Goal: Information Seeking & Learning: Learn about a topic

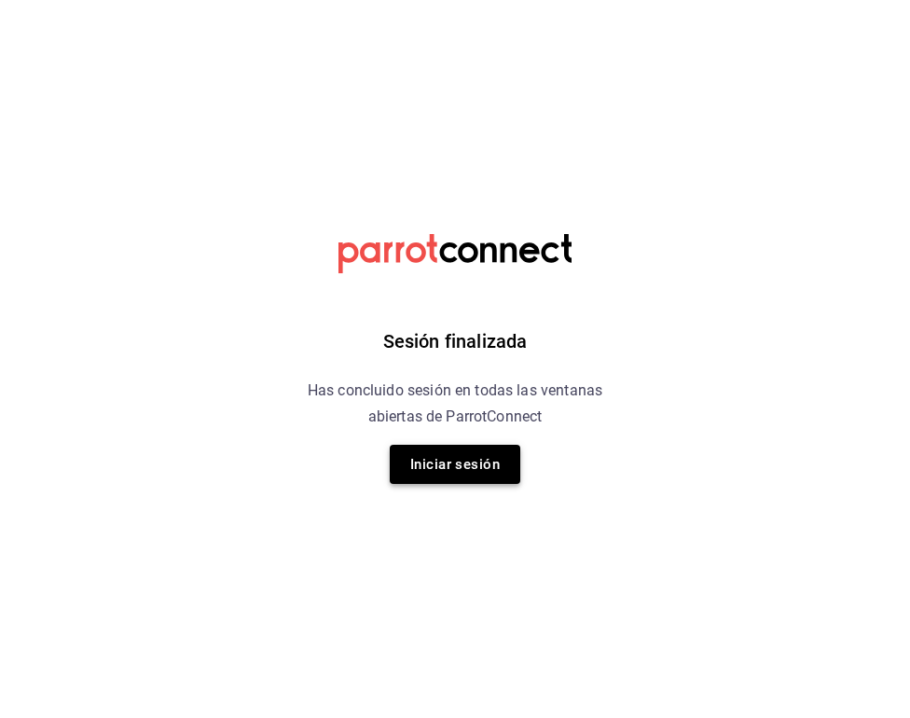
click at [453, 461] on button "Iniciar sesión" at bounding box center [455, 464] width 130 height 39
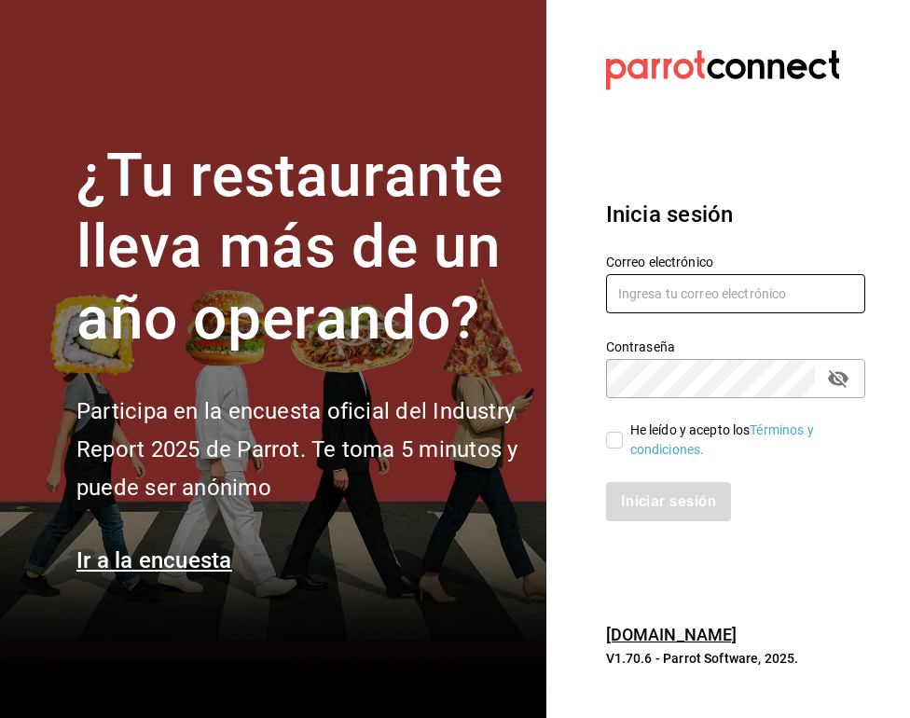
type input "[EMAIL_ADDRESS][DOMAIN_NAME]"
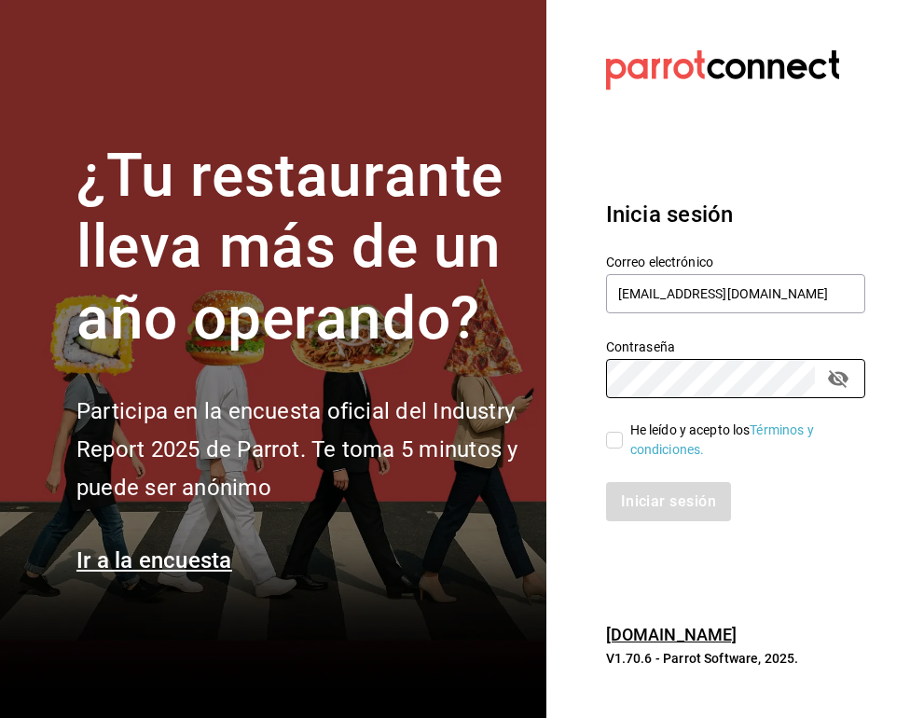
click at [618, 440] on input "He leído y acepto los Términos y condiciones." at bounding box center [614, 440] width 17 height 17
checkbox input "true"
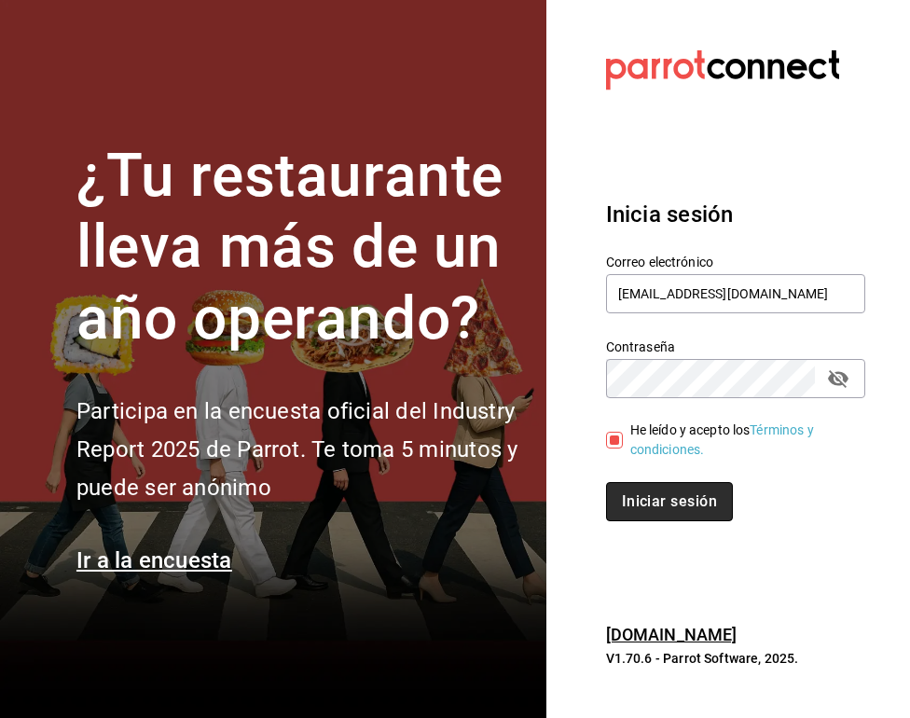
click at [657, 510] on button "Iniciar sesión" at bounding box center [669, 501] width 127 height 39
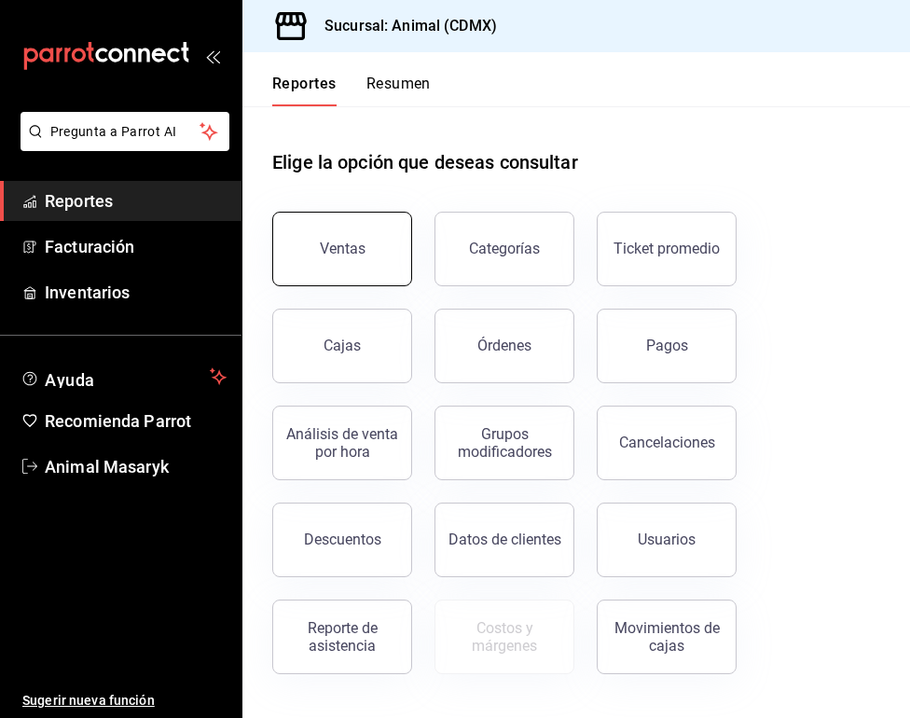
click at [370, 267] on button "Ventas" at bounding box center [342, 249] width 140 height 75
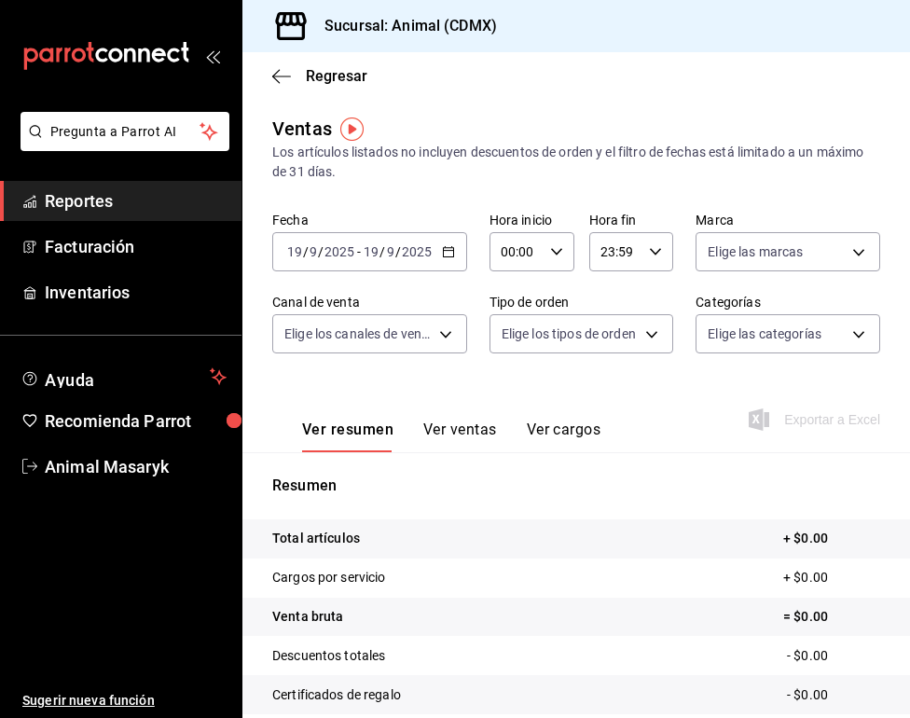
click at [445, 254] on icon "button" at bounding box center [448, 251] width 13 height 13
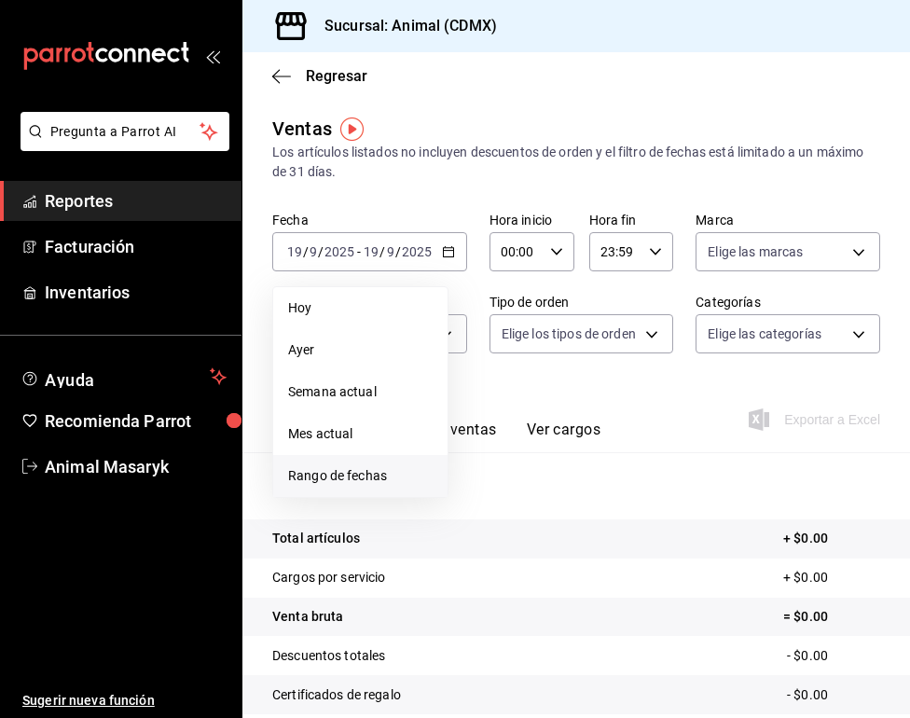
click at [349, 473] on span "Rango de fechas" at bounding box center [360, 476] width 144 height 20
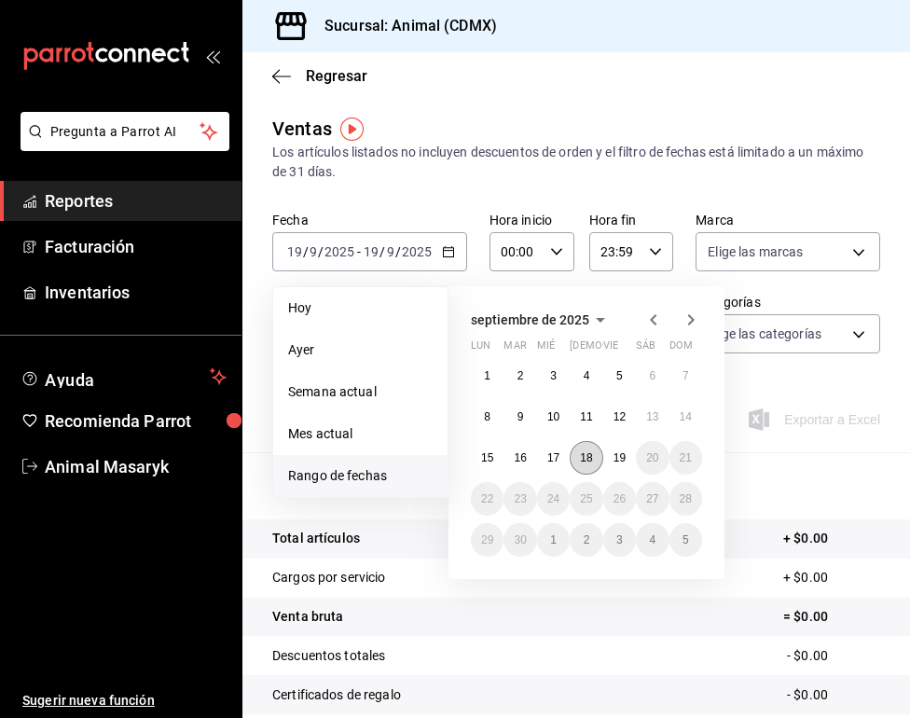
click at [590, 462] on abbr "18" at bounding box center [586, 457] width 12 height 13
click at [617, 460] on abbr "19" at bounding box center [619, 457] width 12 height 13
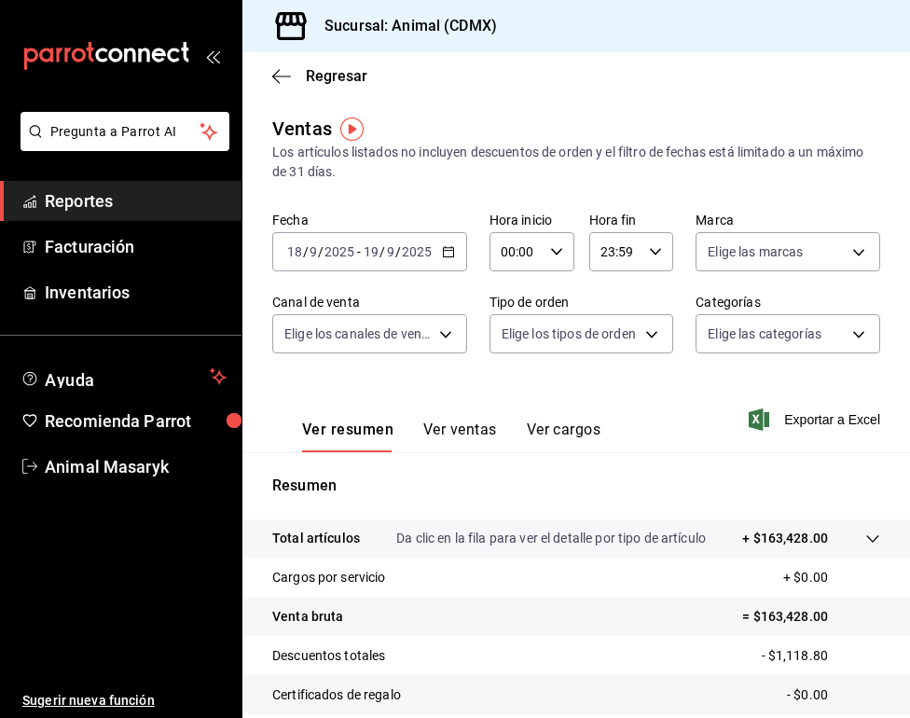
click at [558, 256] on icon "button" at bounding box center [556, 251] width 13 height 13
click at [510, 372] on span "05" at bounding box center [509, 369] width 13 height 15
type input "05:00"
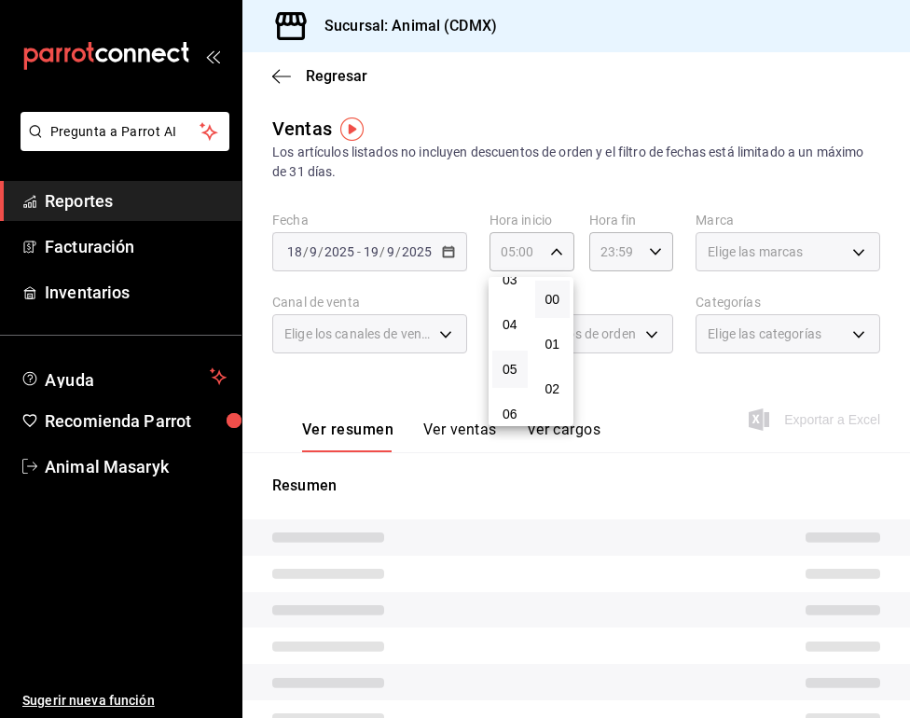
click at [676, 235] on div at bounding box center [455, 359] width 910 height 718
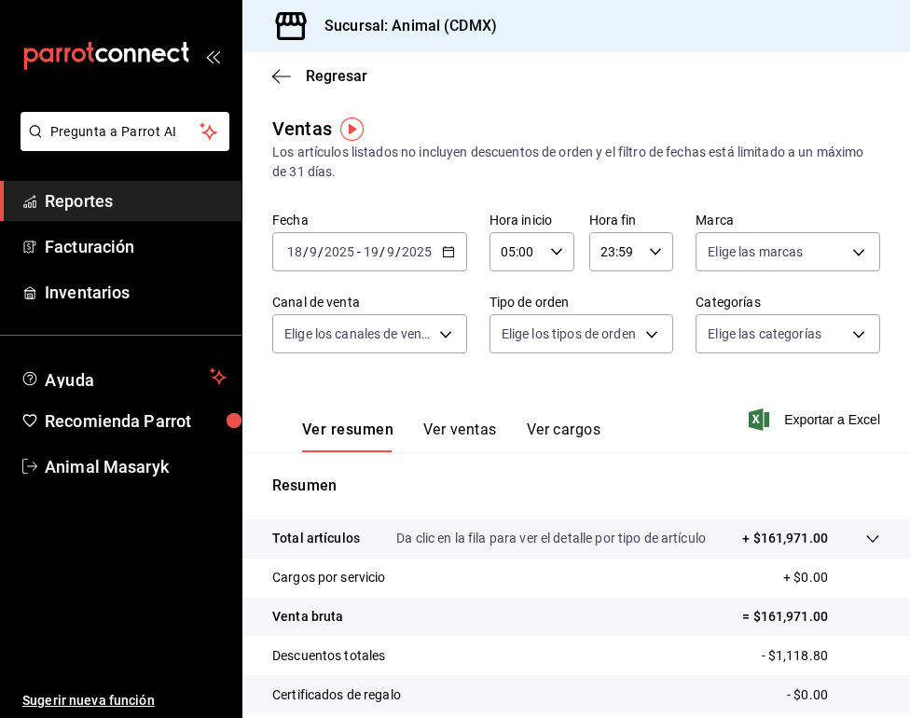
click at [665, 245] on div "23:59 Hora fin" at bounding box center [631, 251] width 85 height 39
click at [611, 363] on span "05" at bounding box center [609, 356] width 13 height 15
click at [658, 300] on span "00" at bounding box center [652, 299] width 13 height 15
type input "05:00"
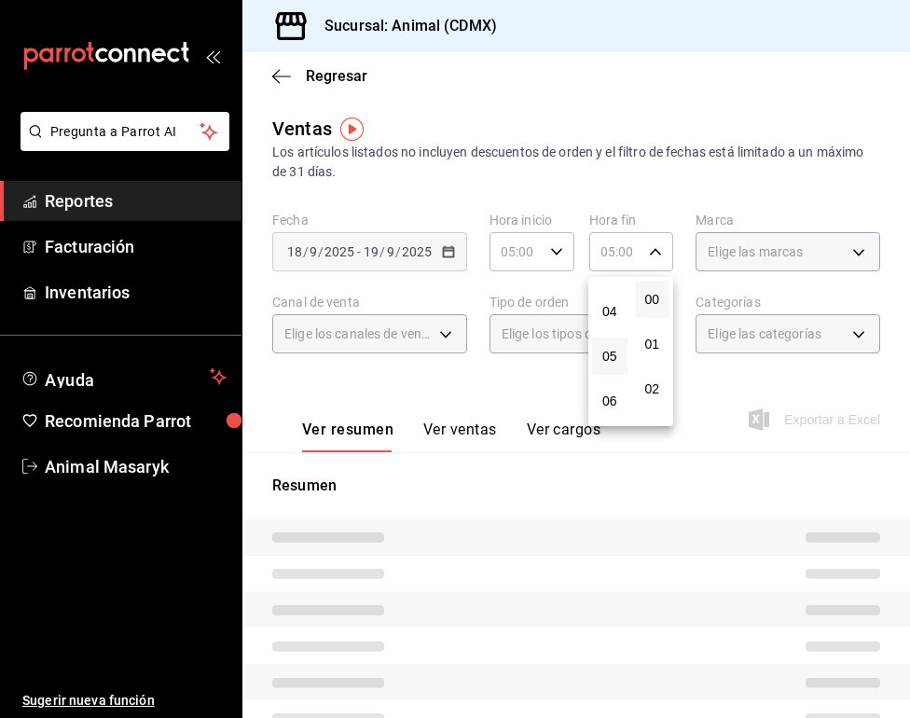
click at [783, 241] on div at bounding box center [455, 359] width 910 height 718
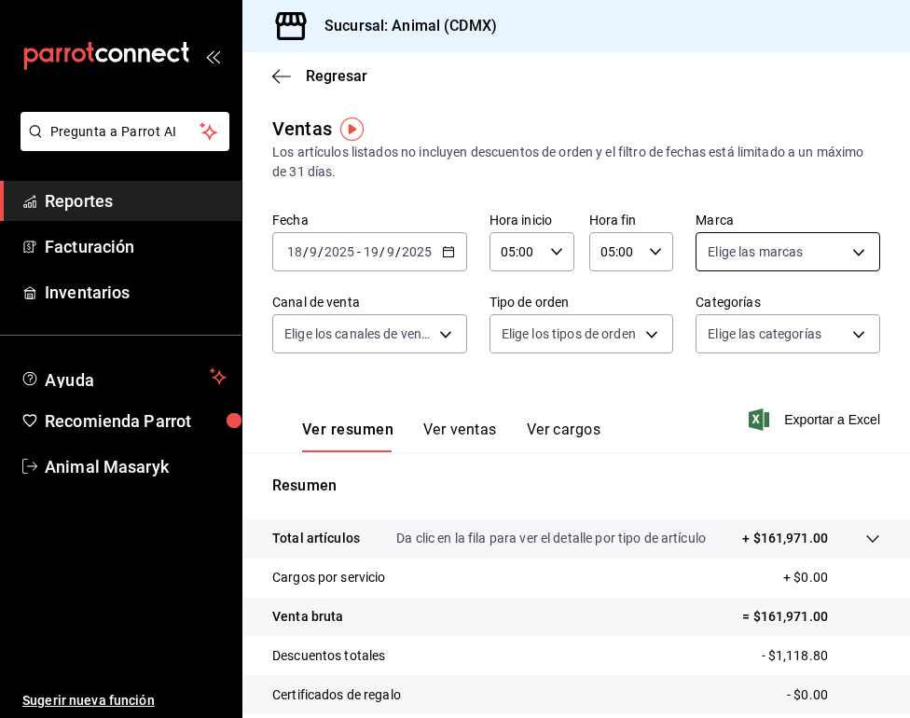
click at [804, 259] on body "Pregunta a Parrot AI Reportes Facturación Inventarios Ayuda Recomienda Parrot A…" at bounding box center [455, 359] width 910 height 718
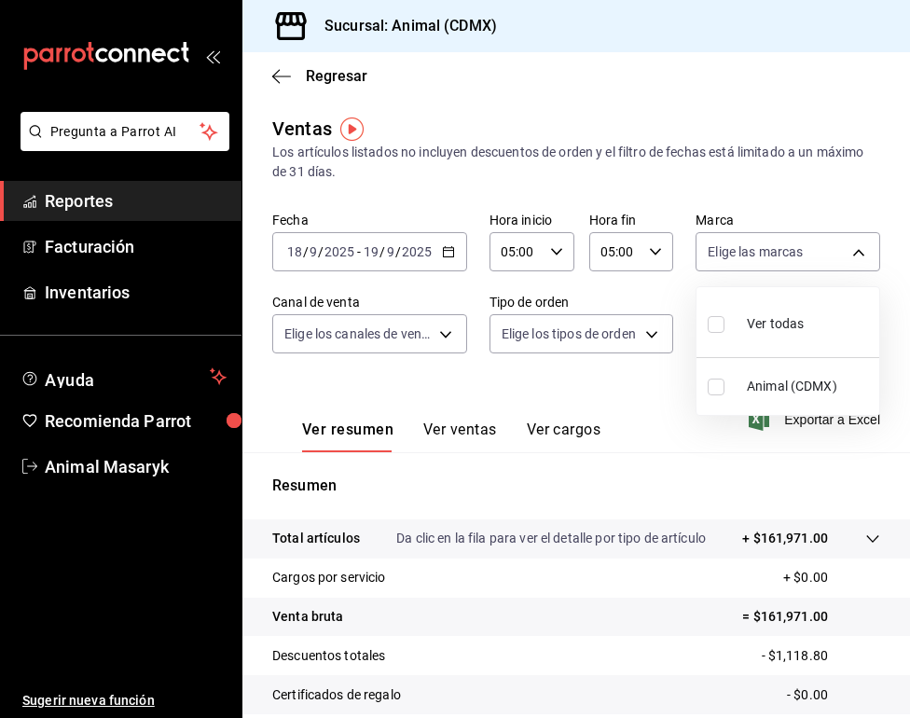
click at [789, 322] on span "Ver todas" at bounding box center [775, 324] width 57 height 20
type input "cb0f6aec-1481-4e37-861c-bab9b3a65b14"
checkbox input "true"
click at [376, 342] on div at bounding box center [455, 359] width 910 height 718
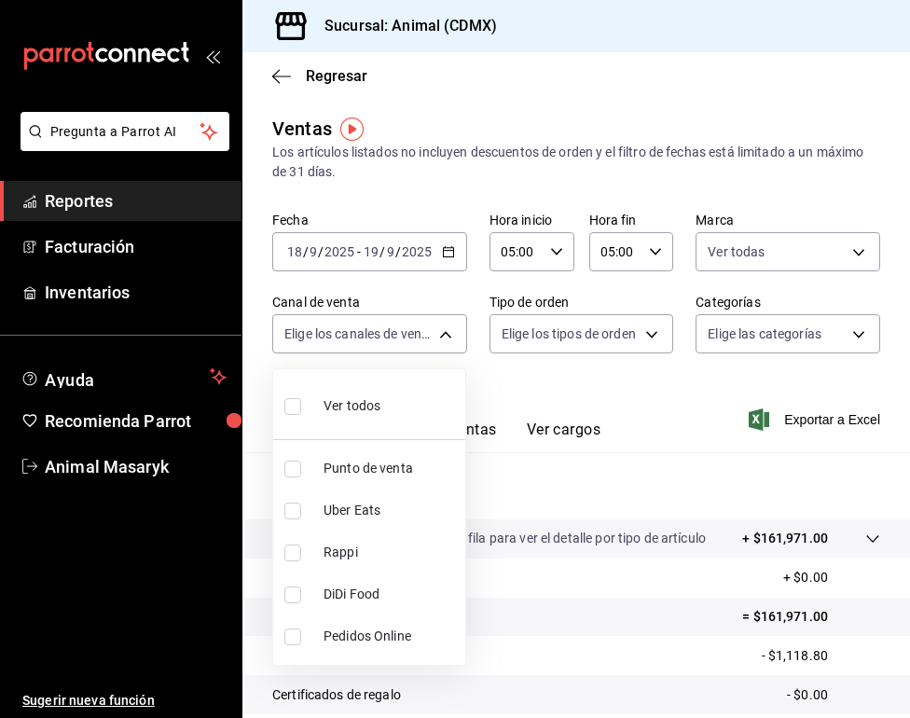
click at [376, 342] on body "Pregunta a Parrot AI Reportes Facturación Inventarios Ayuda Recomienda Parrot A…" at bounding box center [455, 359] width 910 height 718
click at [363, 406] on span "Ver todos" at bounding box center [351, 406] width 57 height 20
type input "PARROT,UBER_EATS,RAPPI,DIDI_FOOD,ONLINE"
checkbox input "true"
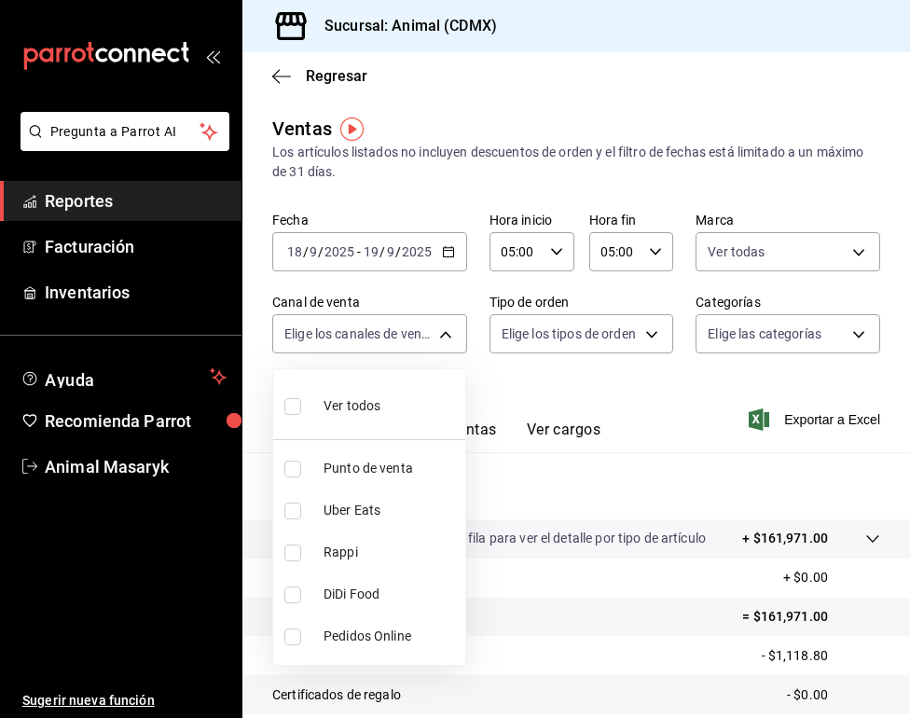
checkbox input "true"
click at [605, 333] on div at bounding box center [455, 359] width 910 height 718
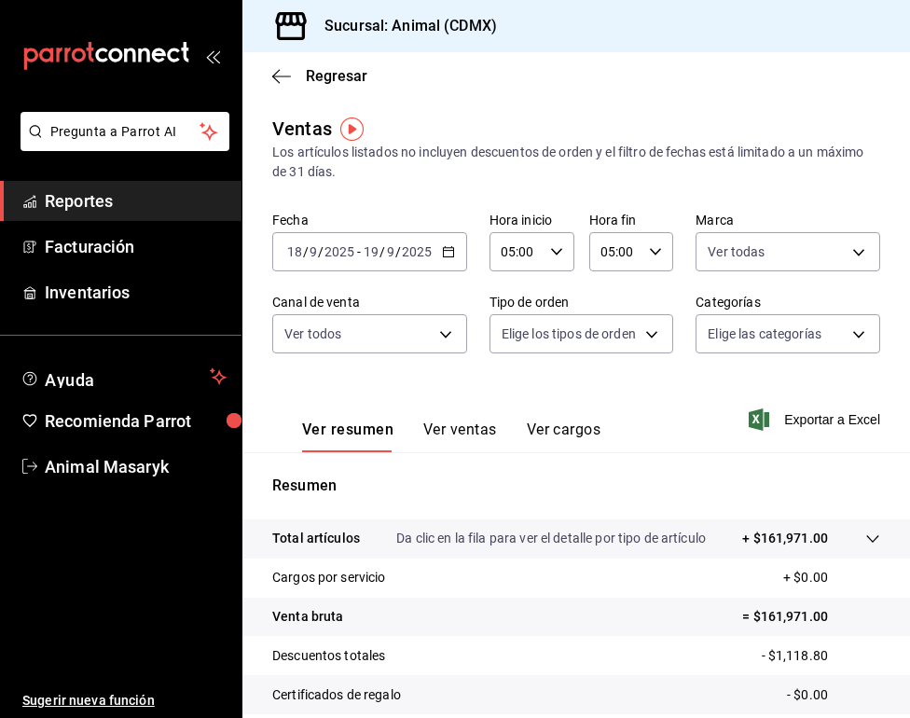
click at [605, 333] on div "Ver todos Punto de venta Uber Eats Rappi DiDi Food Pedidos Online" at bounding box center [455, 359] width 910 height 718
click at [605, 333] on body "Pregunta a Parrot AI Reportes Facturación Inventarios Ayuda Recomienda Parrot A…" at bounding box center [455, 359] width 910 height 718
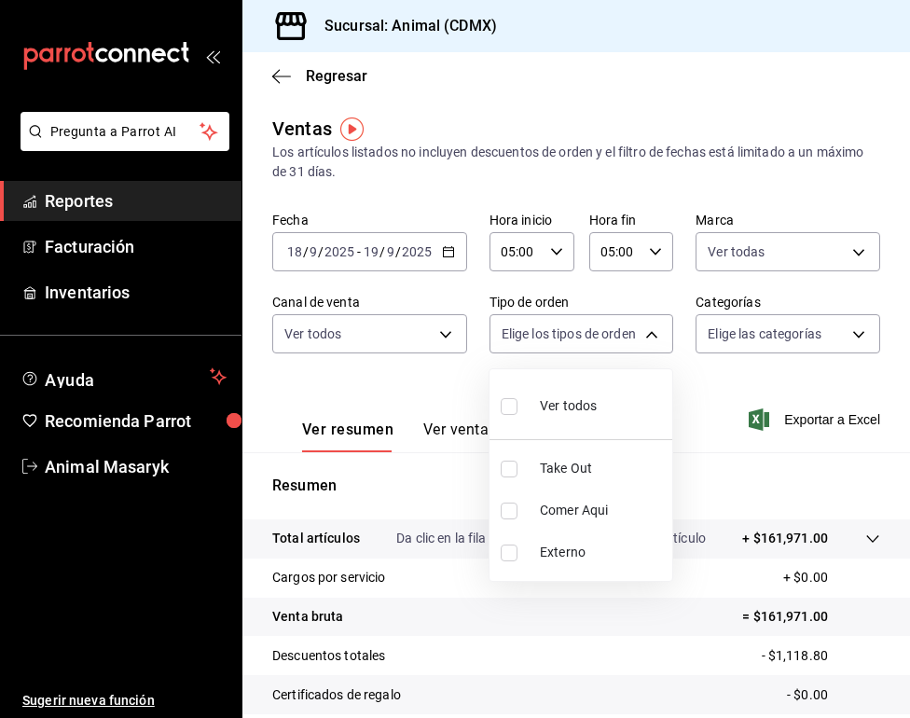
click at [594, 414] on span "Ver todos" at bounding box center [568, 406] width 57 height 20
type input "ad44a823-99d3-4372-a913-4cf57f2a9ac0,b8ee5ff1-85c8-4a81-aa51-555e6c8ba0c6,EXTER…"
checkbox input "true"
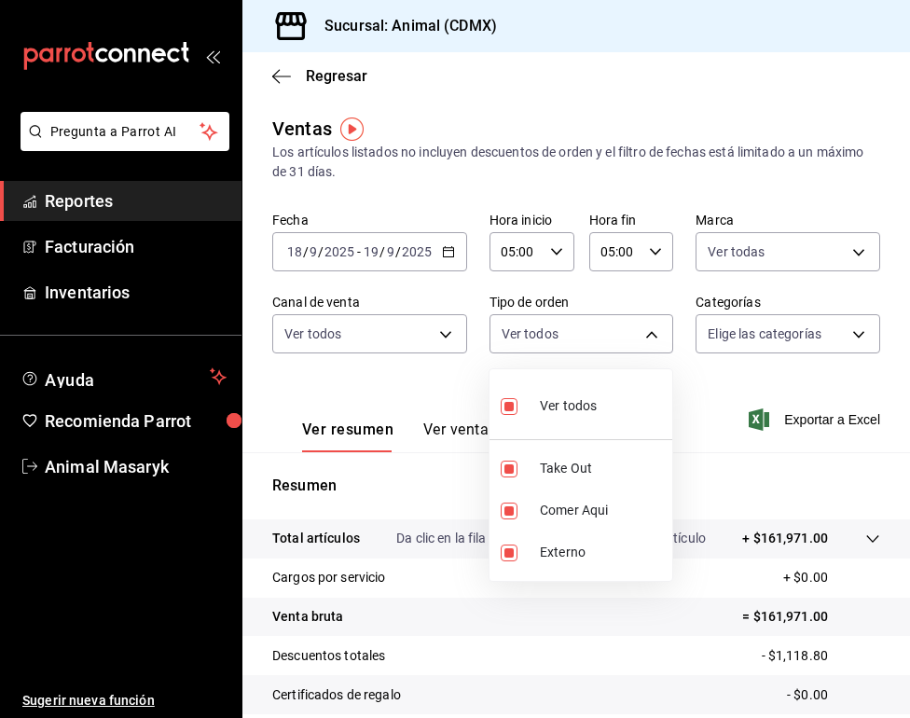
checkbox input "true"
click at [777, 330] on div at bounding box center [455, 359] width 910 height 718
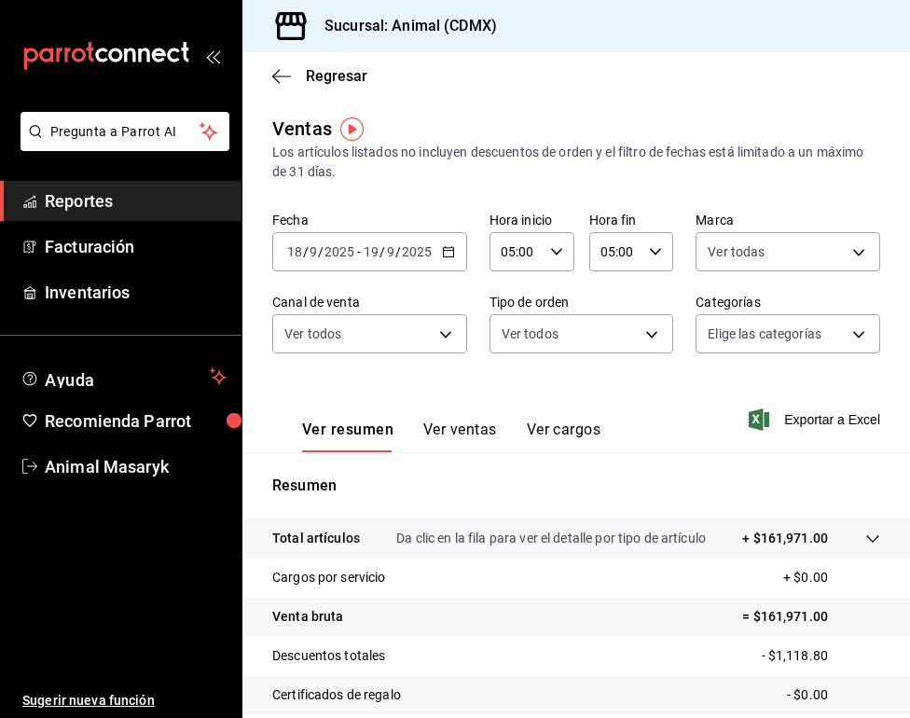
click at [777, 330] on body "Pregunta a Parrot AI Reportes Facturación Inventarios Ayuda Recomienda Parrot A…" at bounding box center [455, 359] width 910 height 718
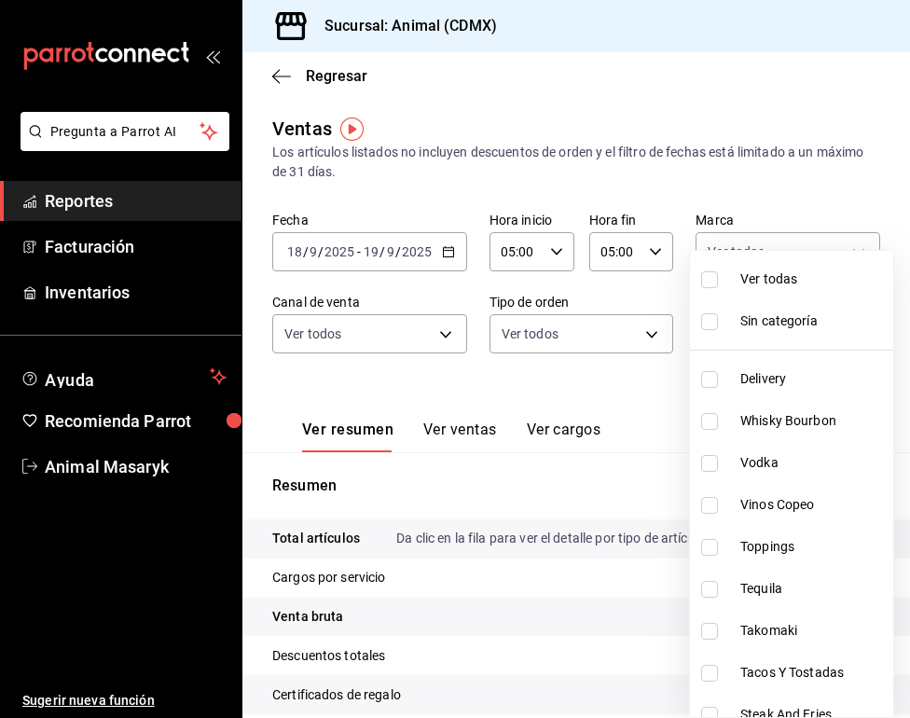
click at [801, 498] on span "Vinos Copeo" at bounding box center [812, 505] width 145 height 20
type input "0935040b-234d-4818-8034-77968b9fe449"
checkbox input "true"
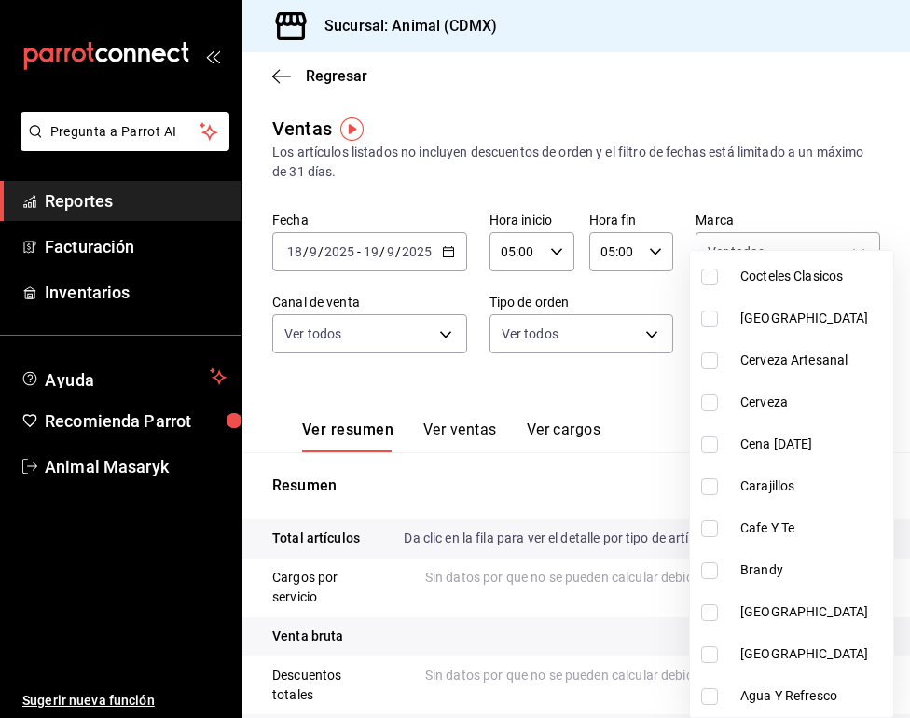
scroll to position [1906, 0]
click at [782, 646] on span "[GEOGRAPHIC_DATA]" at bounding box center [812, 654] width 145 height 20
type input "0935040b-234d-4818-8034-77968b9fe449,67c28fa8-9358-4be0-9be4-a3a71d0b1ebd"
checkbox input "true"
click at [782, 602] on span "[GEOGRAPHIC_DATA]" at bounding box center [812, 612] width 145 height 20
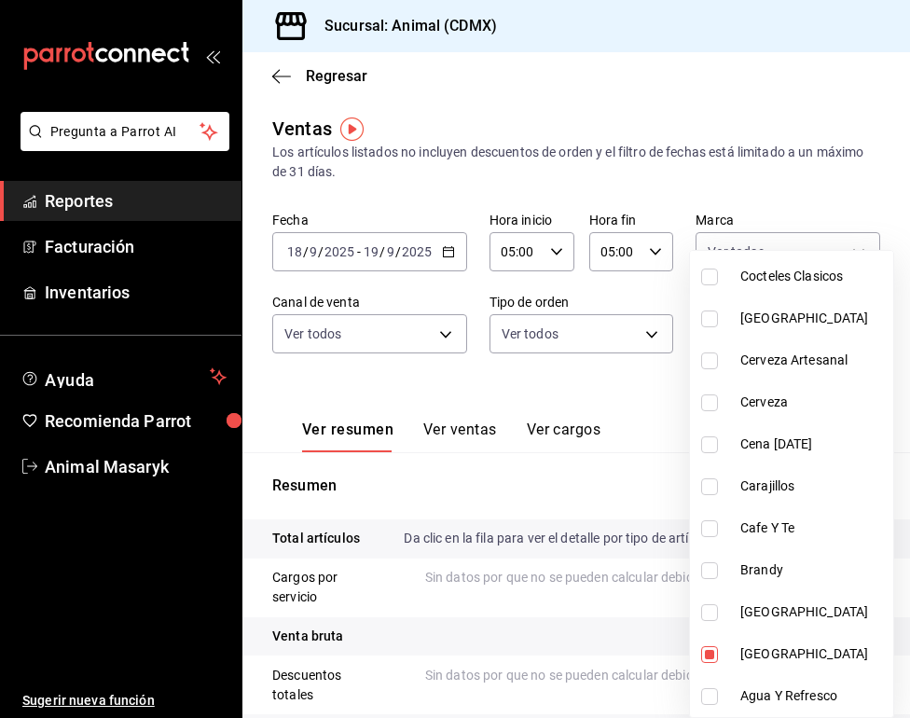
type input "0935040b-234d-4818-8034-77968b9fe449,67c28fa8-9358-4be0-9be4-a3a71d0b1ebd,769f2…"
checkbox input "true"
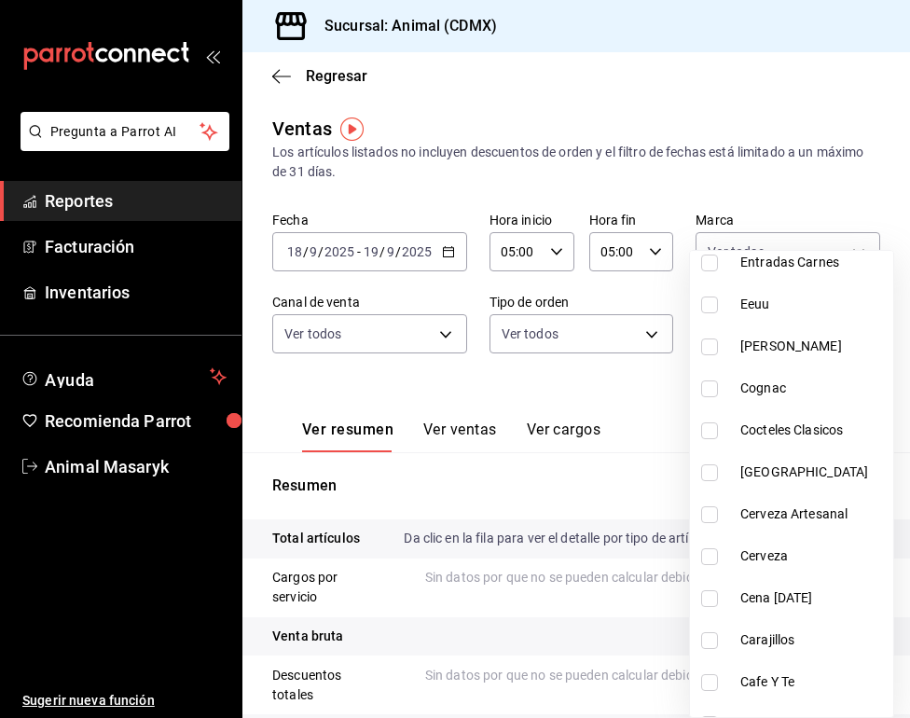
scroll to position [1750, 0]
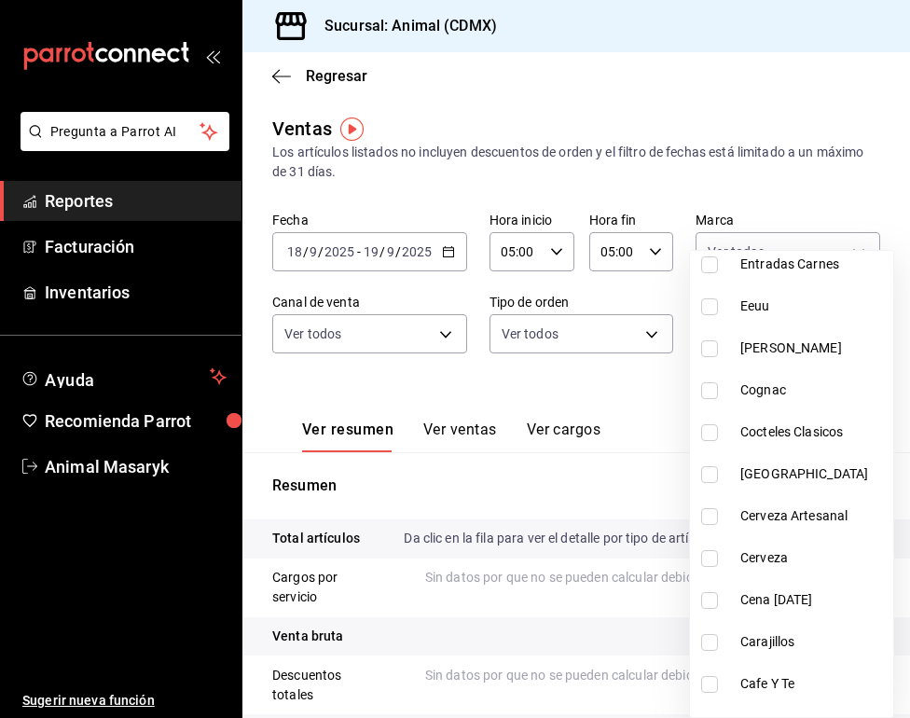
click at [778, 473] on span "[GEOGRAPHIC_DATA]" at bounding box center [812, 474] width 145 height 20
type input "0935040b-234d-4818-8034-77968b9fe449,67c28fa8-9358-4be0-9be4-a3a71d0b1ebd,769f2…"
checkbox input "true"
click at [770, 306] on span "Eeuu" at bounding box center [812, 306] width 145 height 20
type input "0935040b-234d-4818-8034-77968b9fe449,67c28fa8-9358-4be0-9be4-a3a71d0b1ebd,769f2…"
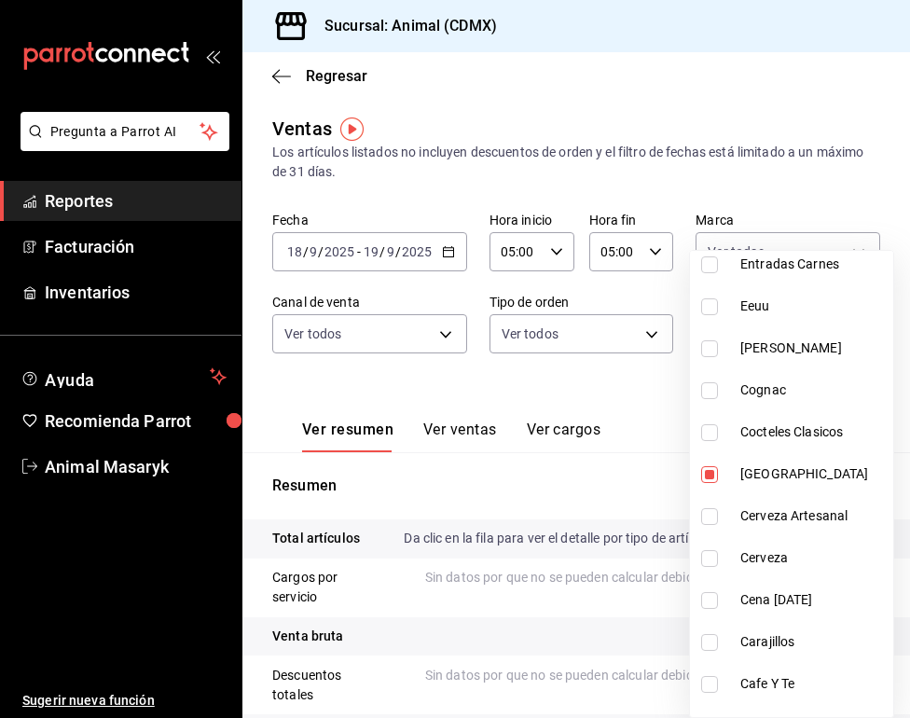
checkbox input "true"
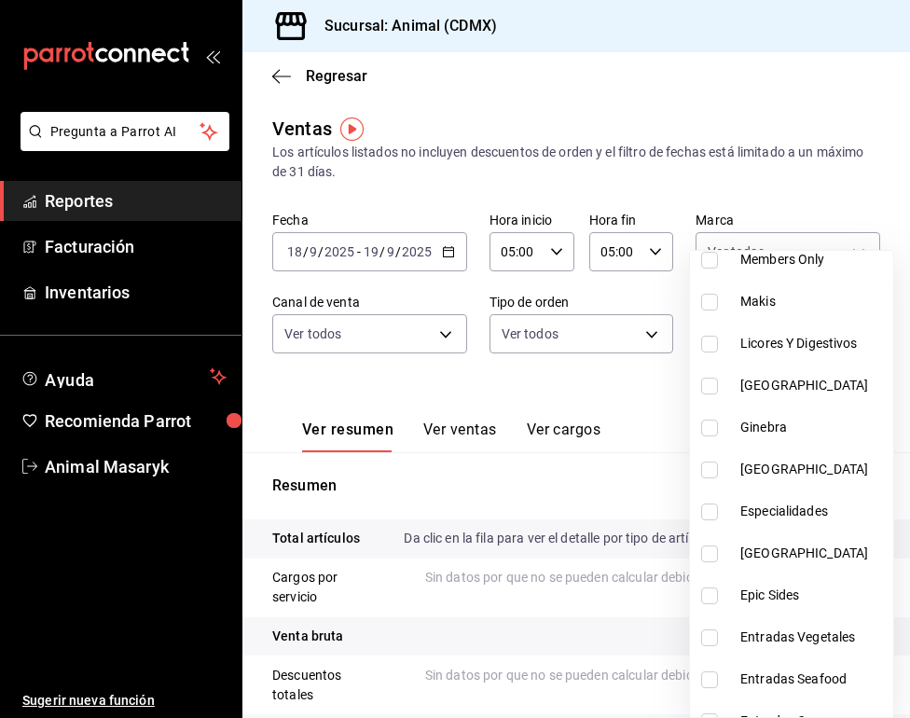
scroll to position [1292, 0]
click at [772, 385] on span "[GEOGRAPHIC_DATA]" at bounding box center [812, 387] width 145 height 20
type input "0935040b-234d-4818-8034-77968b9fe449,67c28fa8-9358-4be0-9be4-a3a71d0b1ebd,769f2…"
checkbox input "true"
click at [777, 480] on span "[GEOGRAPHIC_DATA]" at bounding box center [812, 471] width 145 height 20
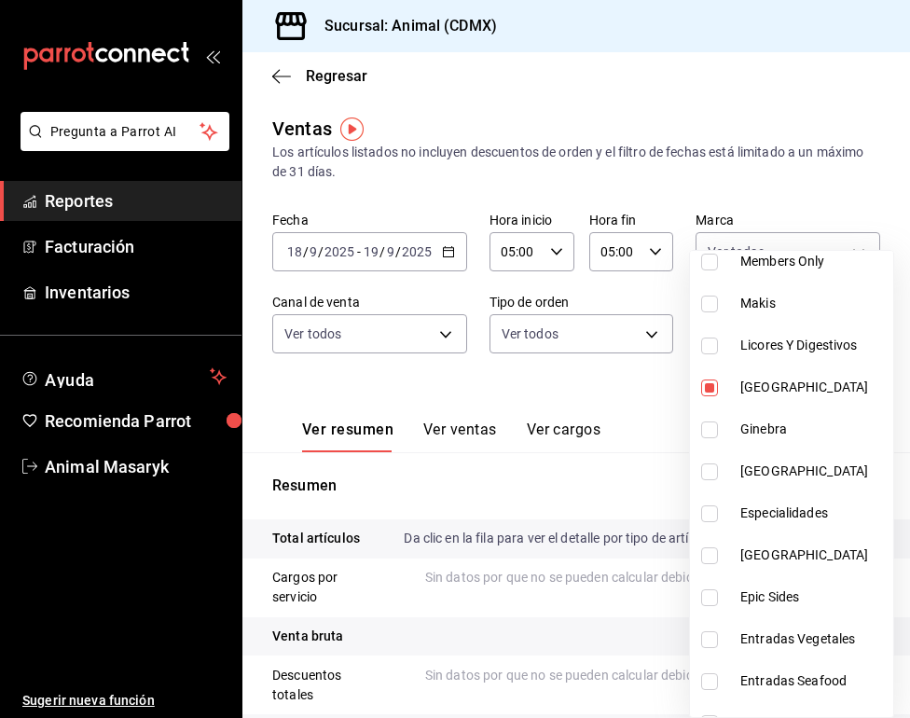
type input "0935040b-234d-4818-8034-77968b9fe449,67c28fa8-9358-4be0-9be4-a3a71d0b1ebd,769f2…"
checkbox input "true"
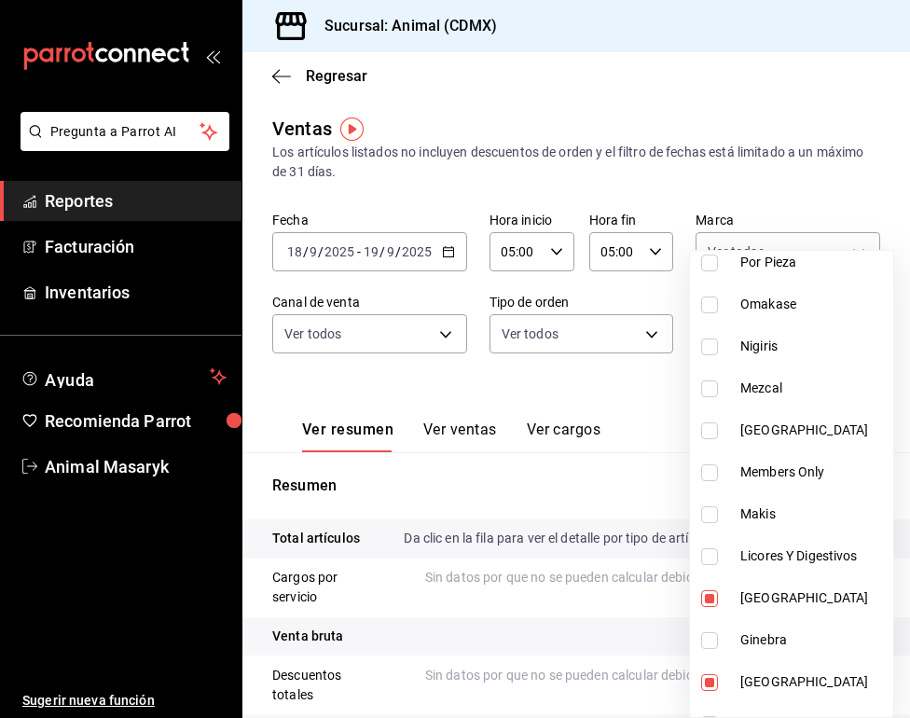
scroll to position [1080, 0]
click at [779, 434] on span "[GEOGRAPHIC_DATA]" at bounding box center [812, 431] width 145 height 20
type input "0935040b-234d-4818-8034-77968b9fe449,67c28fa8-9358-4be0-9be4-a3a71d0b1ebd,769f2…"
checkbox input "true"
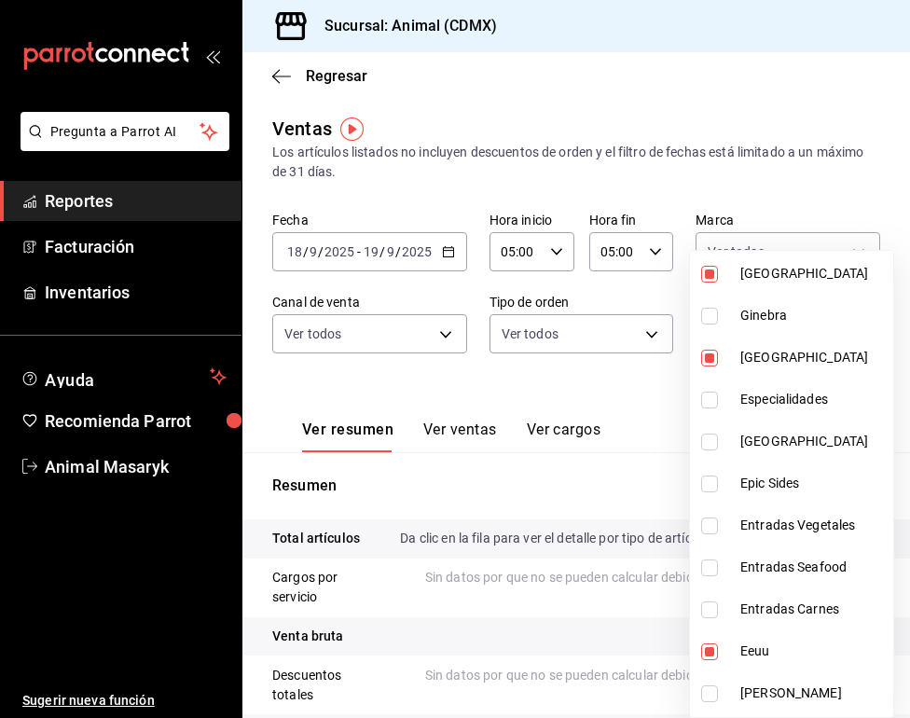
scroll to position [1420, 0]
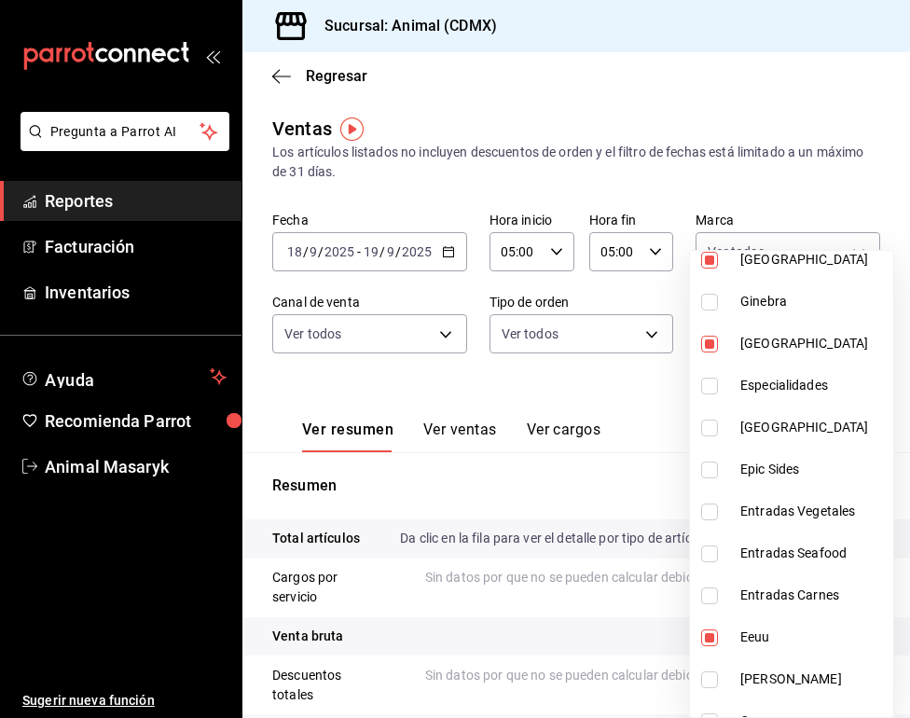
click at [766, 431] on span "[GEOGRAPHIC_DATA]" at bounding box center [812, 428] width 145 height 20
type input "0935040b-234d-4818-8034-77968b9fe449,67c28fa8-9358-4be0-9be4-a3a71d0b1ebd,769f2…"
checkbox input "true"
click at [636, 374] on div at bounding box center [455, 359] width 910 height 718
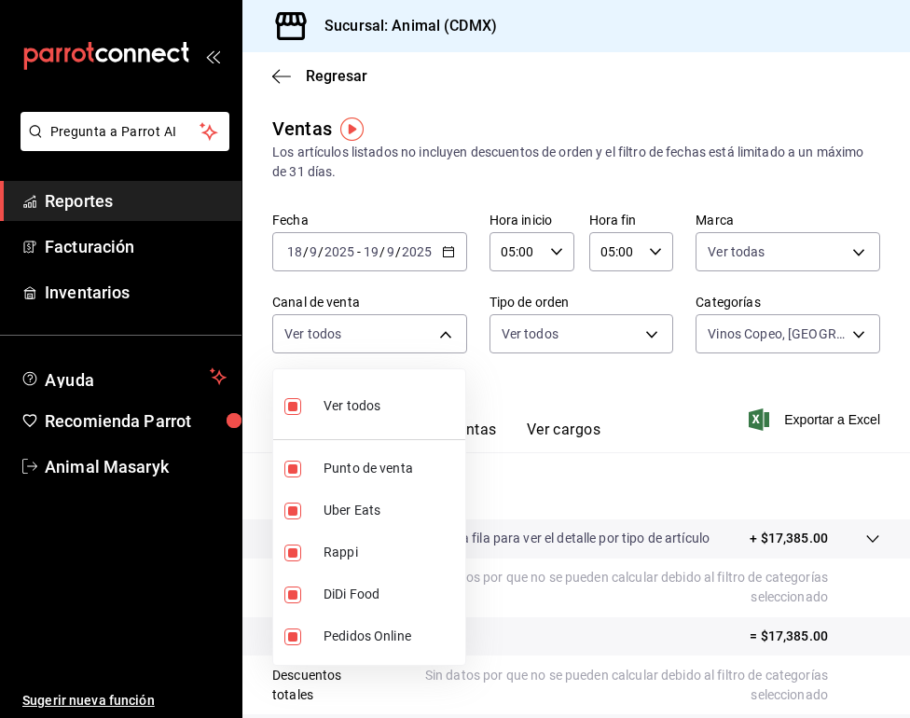
click at [443, 334] on body "Pregunta a Parrot AI Reportes Facturación Inventarios Ayuda Recomienda Parrot A…" at bounding box center [455, 359] width 910 height 718
click at [573, 379] on div at bounding box center [455, 359] width 910 height 718
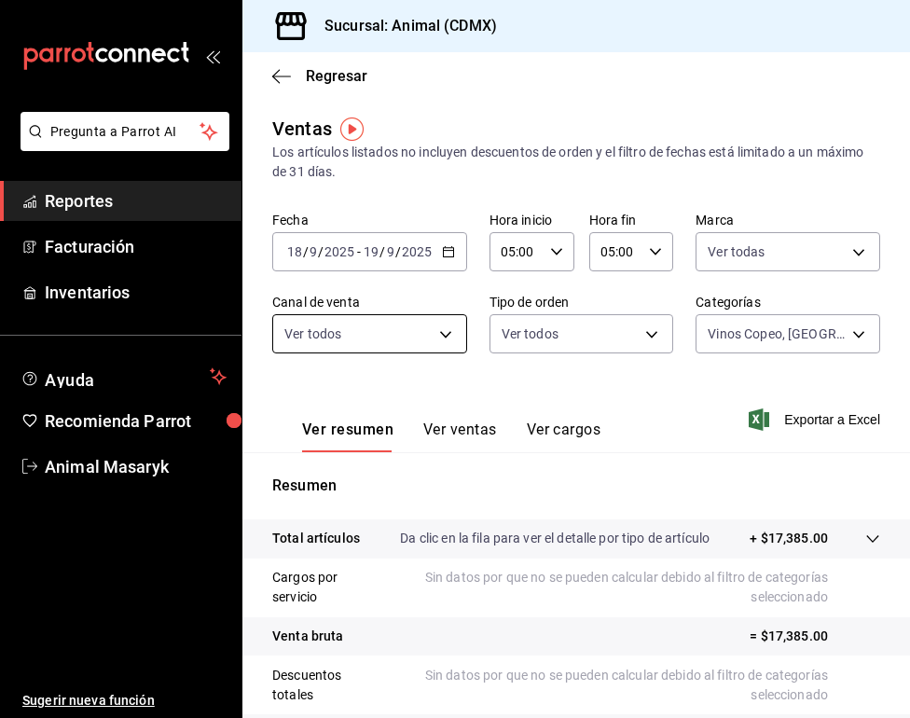
click at [449, 330] on body "Pregunta a Parrot AI Reportes Facturación Inventarios Ayuda Recomienda Parrot A…" at bounding box center [455, 359] width 910 height 718
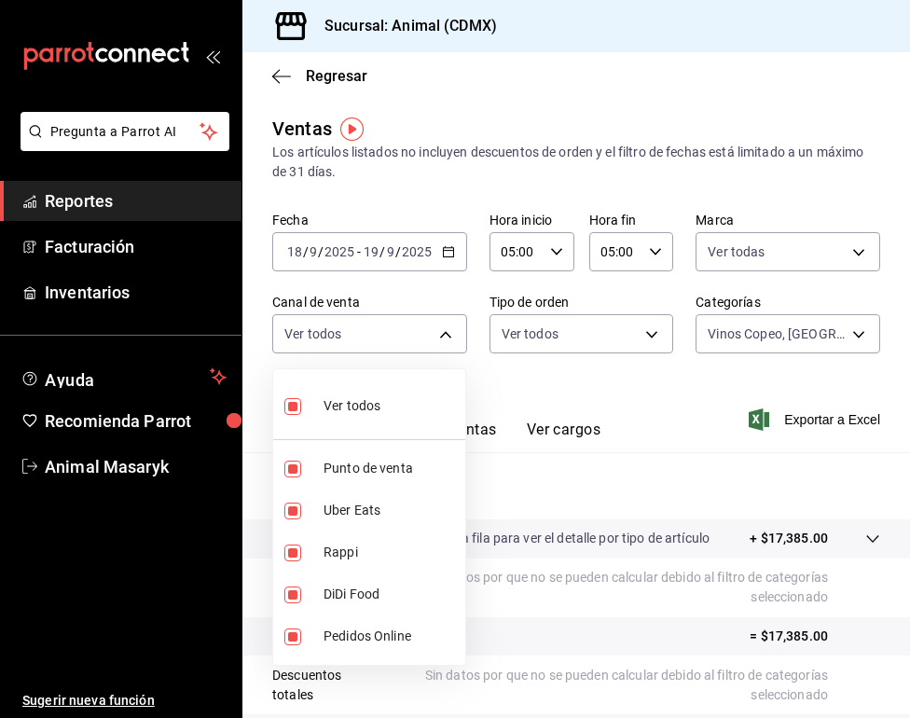
click at [822, 340] on div at bounding box center [455, 359] width 910 height 718
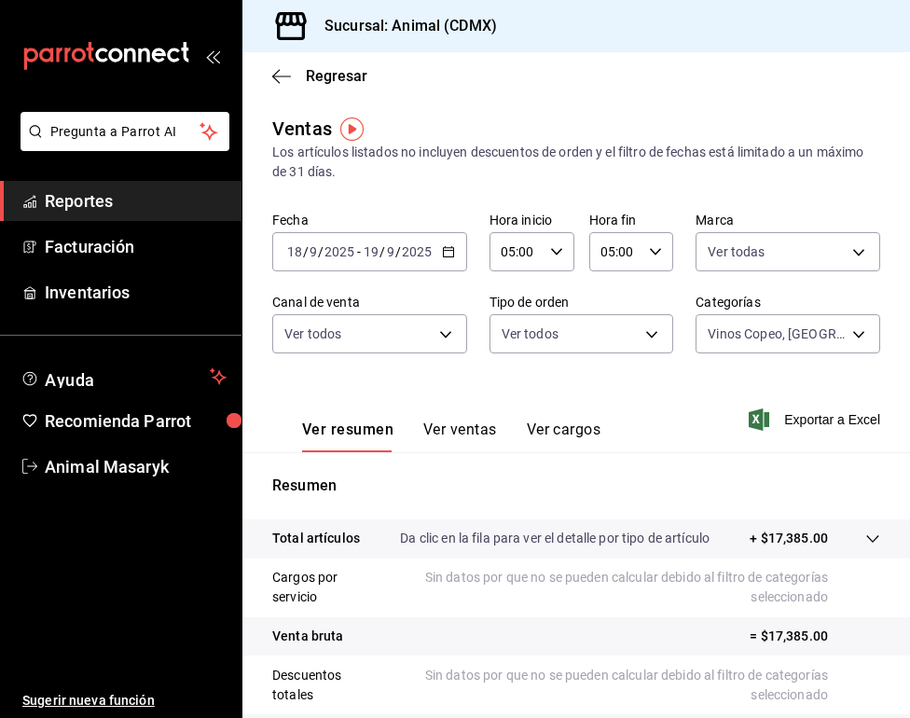
click at [822, 340] on div "Ver todos Punto de venta Uber Eats Rappi DiDi Food Pedidos Online" at bounding box center [455, 359] width 910 height 718
click at [847, 336] on body "Pregunta a Parrot AI Reportes Facturación Inventarios Ayuda Recomienda Parrot A…" at bounding box center [455, 359] width 910 height 718
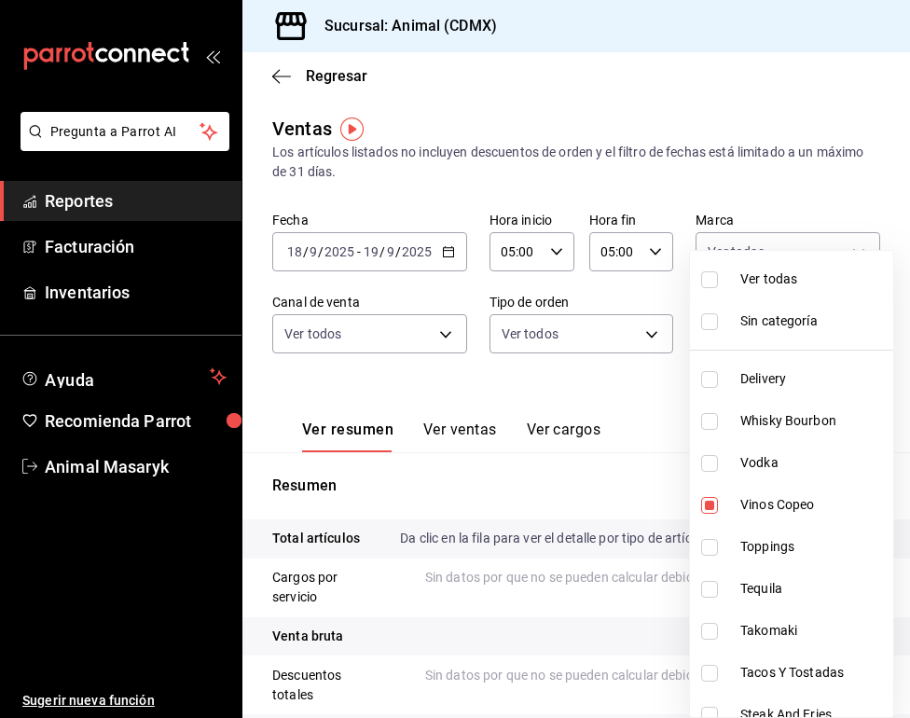
click at [758, 501] on span "Vinos Copeo" at bounding box center [812, 505] width 145 height 20
type input "67c28fa8-9358-4be0-9be4-a3a71d0b1ebd,769f2c67-41f9-436e-bc24-cf124c276f79,01d8f…"
checkbox input "false"
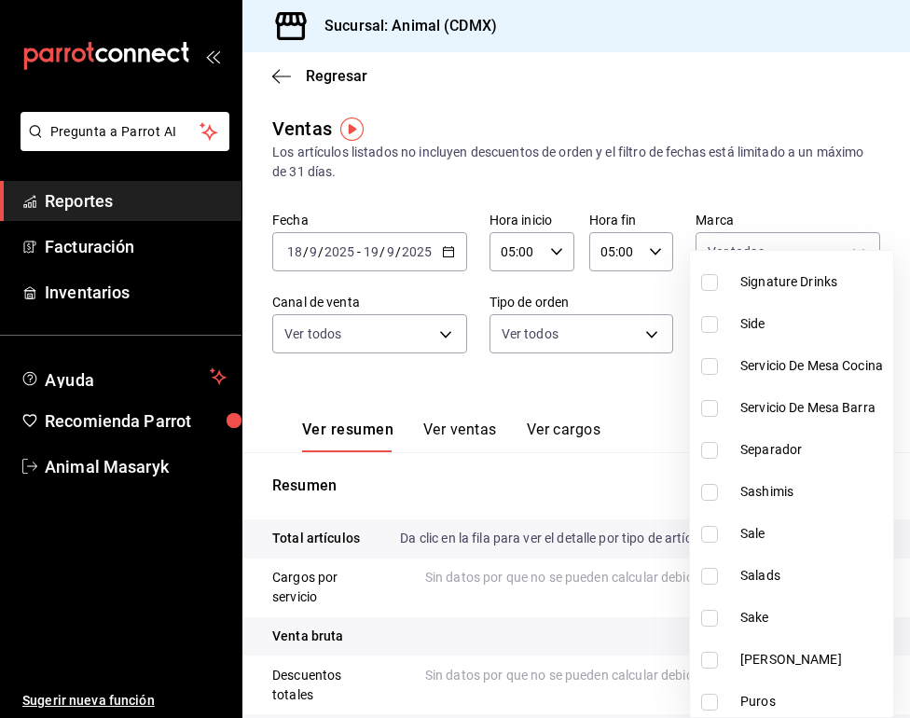
scroll to position [558, 0]
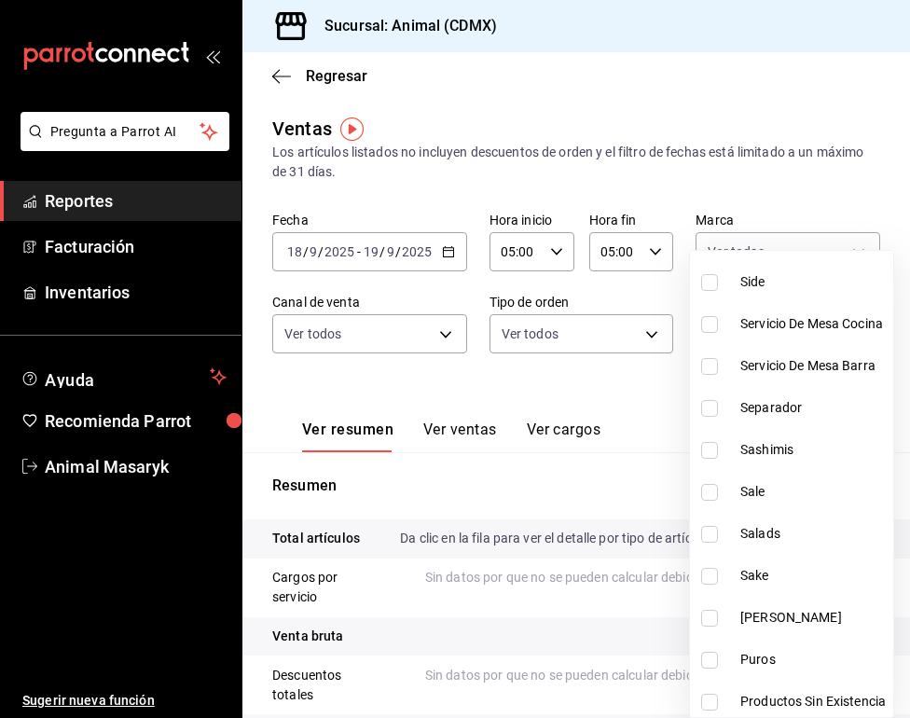
click at [586, 465] on div at bounding box center [455, 359] width 910 height 718
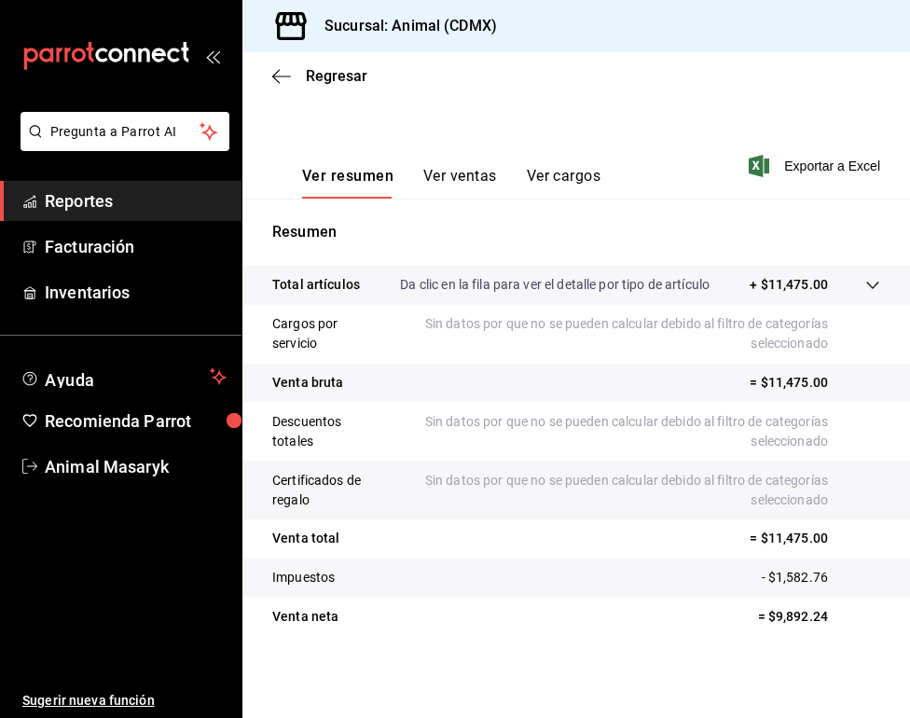
scroll to position [254, 0]
click at [269, 79] on div "Regresar" at bounding box center [575, 76] width 667 height 48
click at [272, 79] on icon "button" at bounding box center [281, 76] width 19 height 17
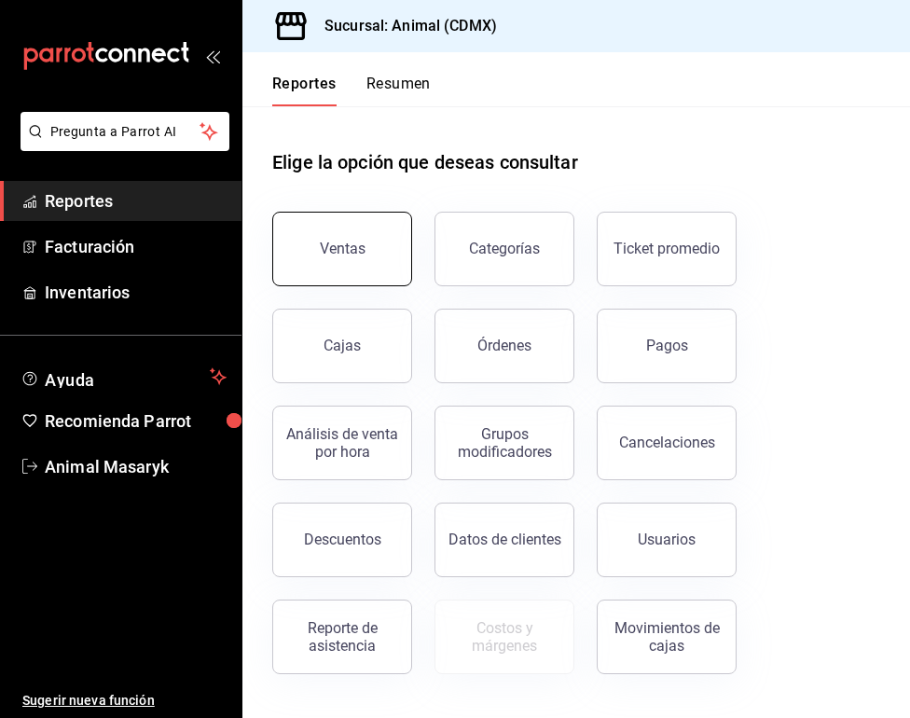
click at [376, 239] on button "Ventas" at bounding box center [342, 249] width 140 height 75
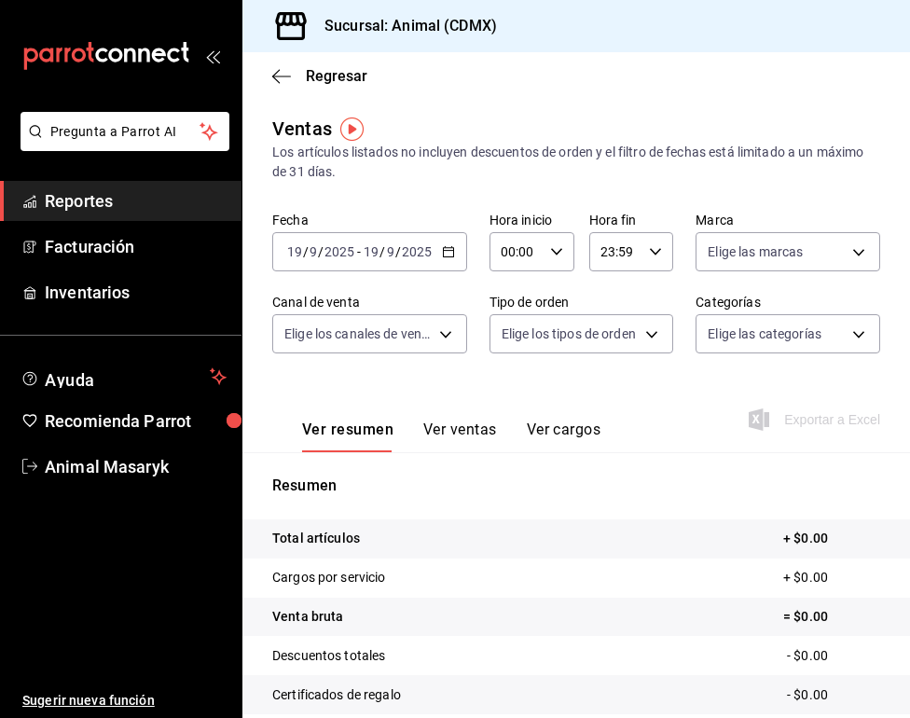
click at [437, 255] on div "[DATE] [DATE] - [DATE] [DATE]" at bounding box center [369, 251] width 195 height 39
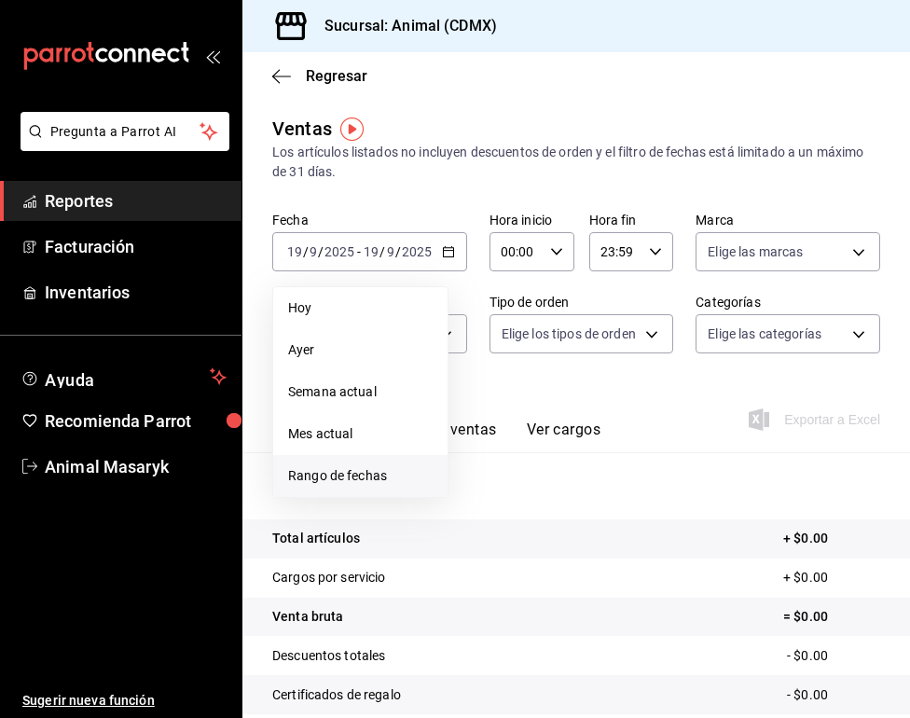
click at [354, 485] on span "Rango de fechas" at bounding box center [360, 476] width 144 height 20
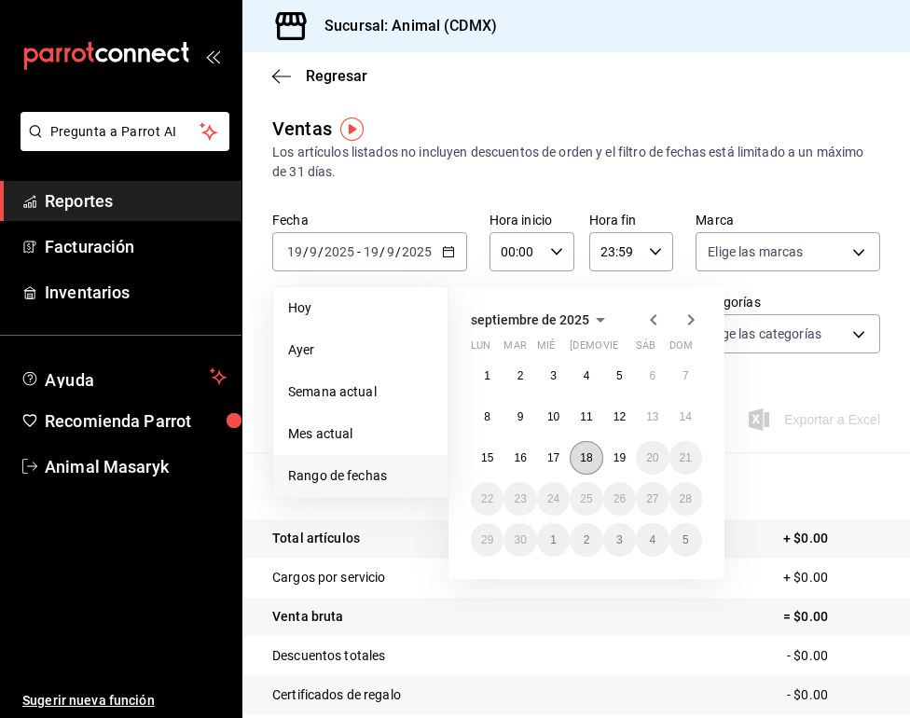
click at [592, 451] on abbr "18" at bounding box center [586, 457] width 12 height 13
click at [622, 461] on abbr "19" at bounding box center [619, 457] width 12 height 13
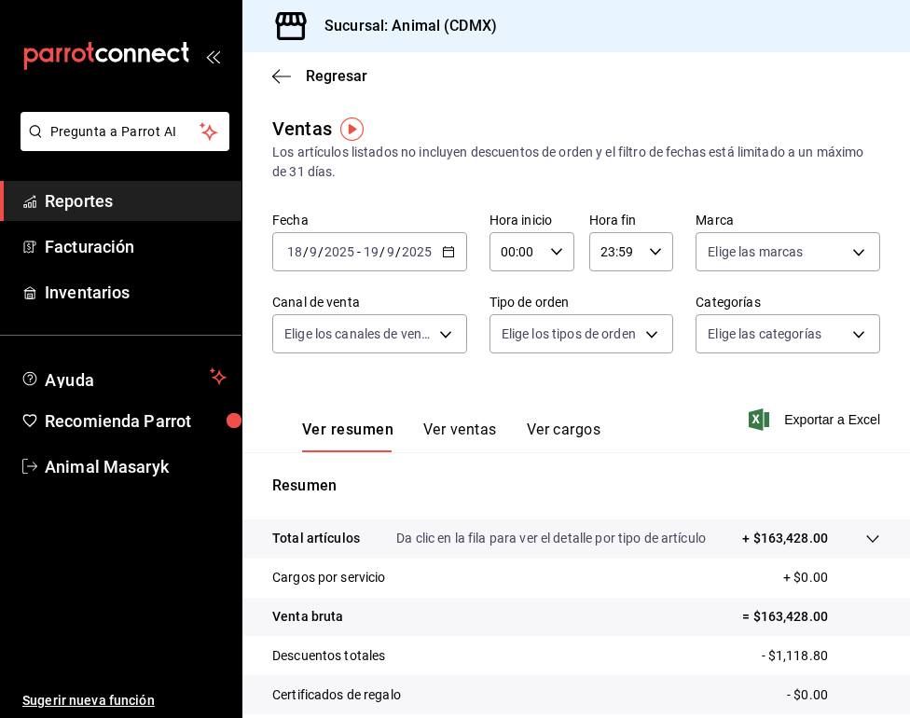
click at [665, 254] on div "23:59 Hora fin" at bounding box center [631, 251] width 85 height 39
click at [557, 249] on div at bounding box center [455, 359] width 910 height 718
click at [557, 249] on div "00 01 02 03 04 05 06 07 08 09 10 11 12 13 14 15 16 17 18 19 20 21 22 23 00 01 0…" at bounding box center [455, 362] width 910 height 712
click at [557, 249] on icon "button" at bounding box center [556, 251] width 13 height 13
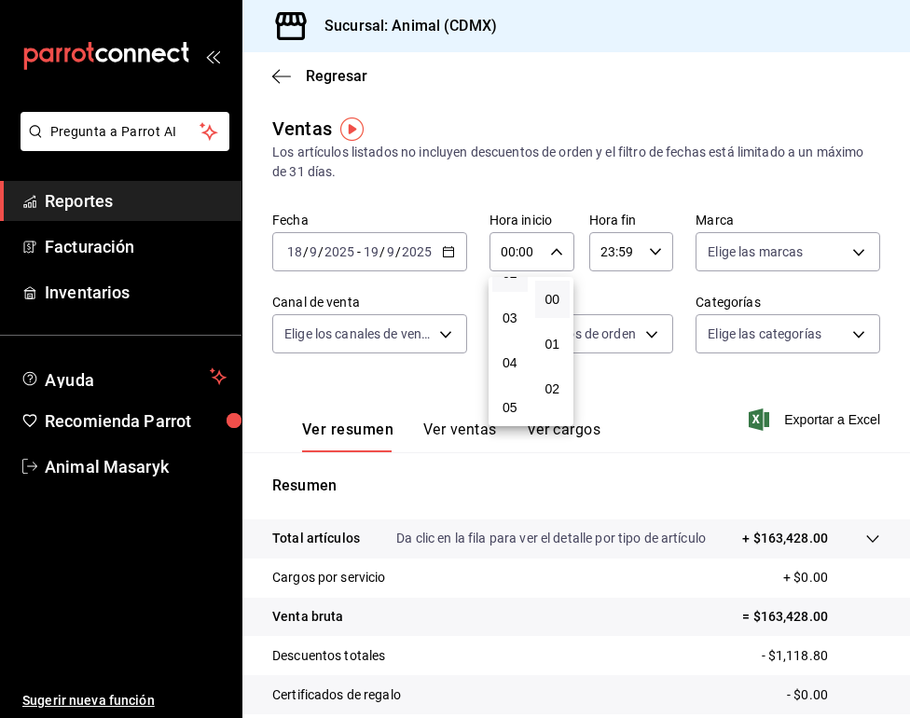
scroll to position [121, 0]
click at [516, 401] on span "05" at bounding box center [509, 401] width 13 height 15
type input "05:00"
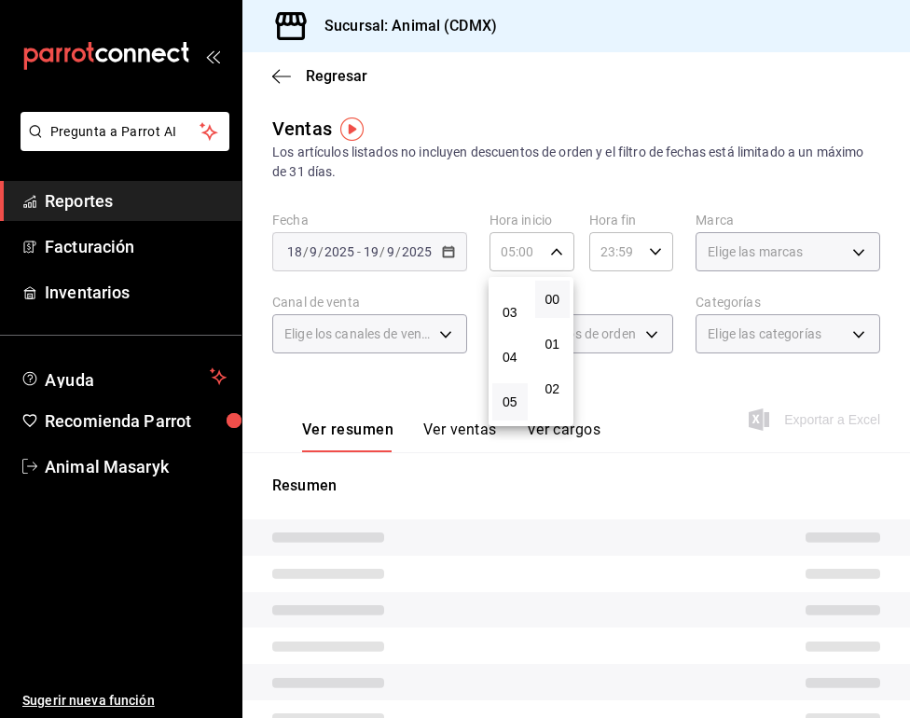
click at [659, 246] on div at bounding box center [455, 359] width 910 height 718
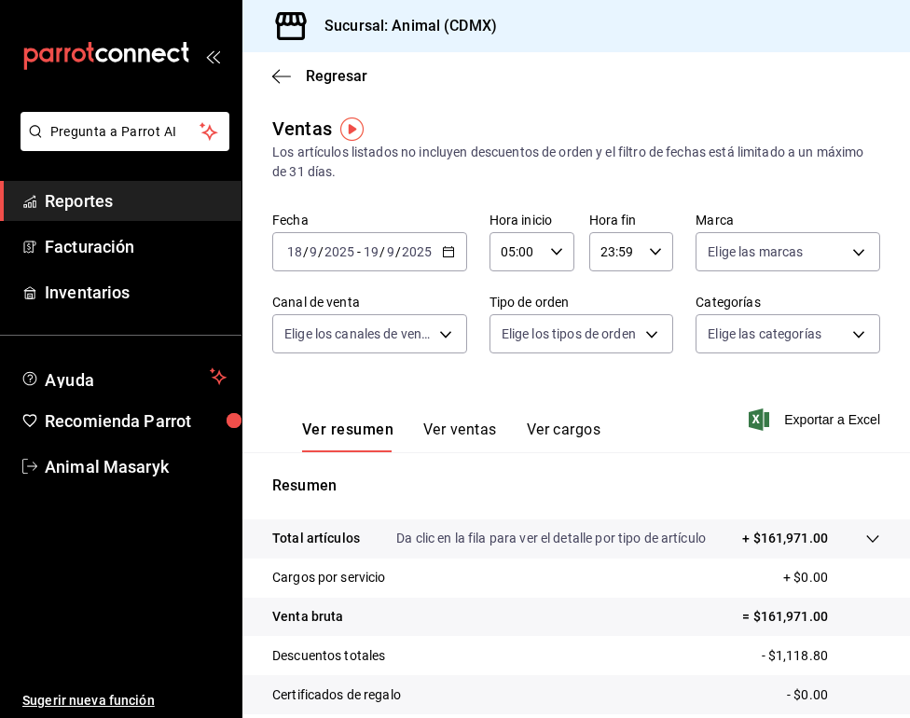
click at [656, 254] on \(Stroke\) "button" at bounding box center [655, 251] width 11 height 7
click at [616, 413] on span "05" at bounding box center [609, 405] width 13 height 15
click at [655, 295] on span "00" at bounding box center [652, 299] width 13 height 15
type input "05:00"
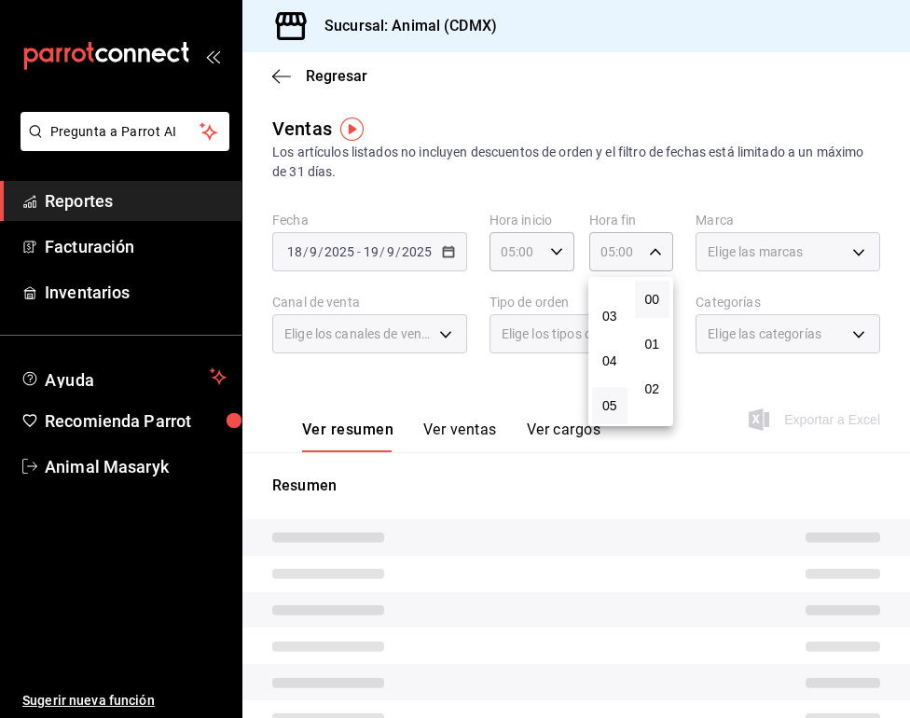
click at [775, 245] on div at bounding box center [455, 359] width 910 height 718
click at [786, 253] on span "Elige las marcas" at bounding box center [754, 251] width 95 height 19
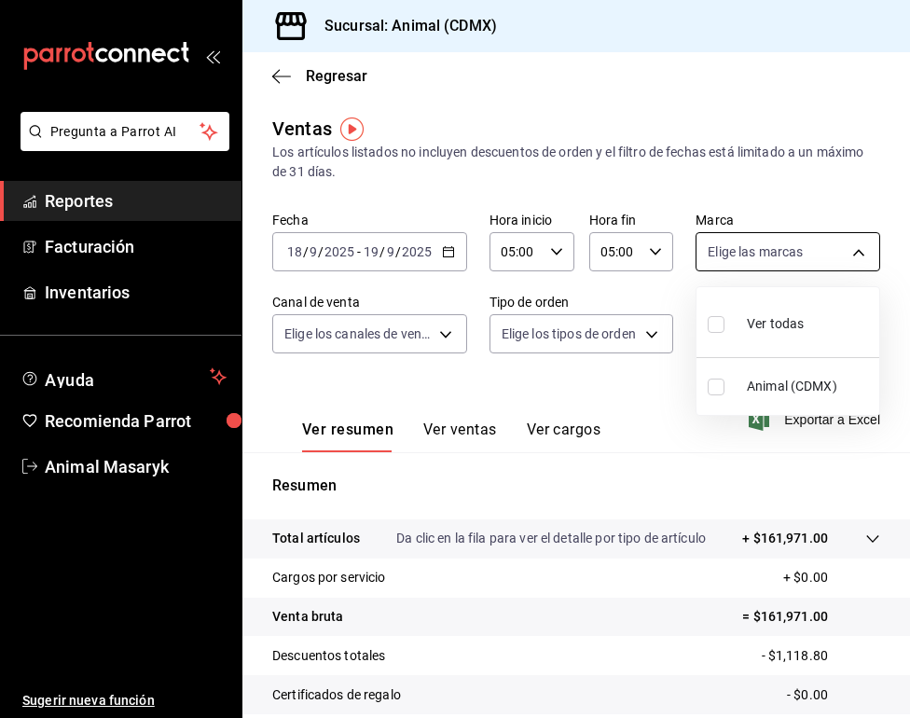
click at [850, 255] on body "Pregunta a Parrot AI Reportes Facturación Inventarios Ayuda Recomienda Parrot A…" at bounding box center [455, 359] width 910 height 718
click at [783, 322] on span "Ver todas" at bounding box center [775, 324] width 57 height 20
type input "cb0f6aec-1481-4e37-861c-bab9b3a65b14"
checkbox input "true"
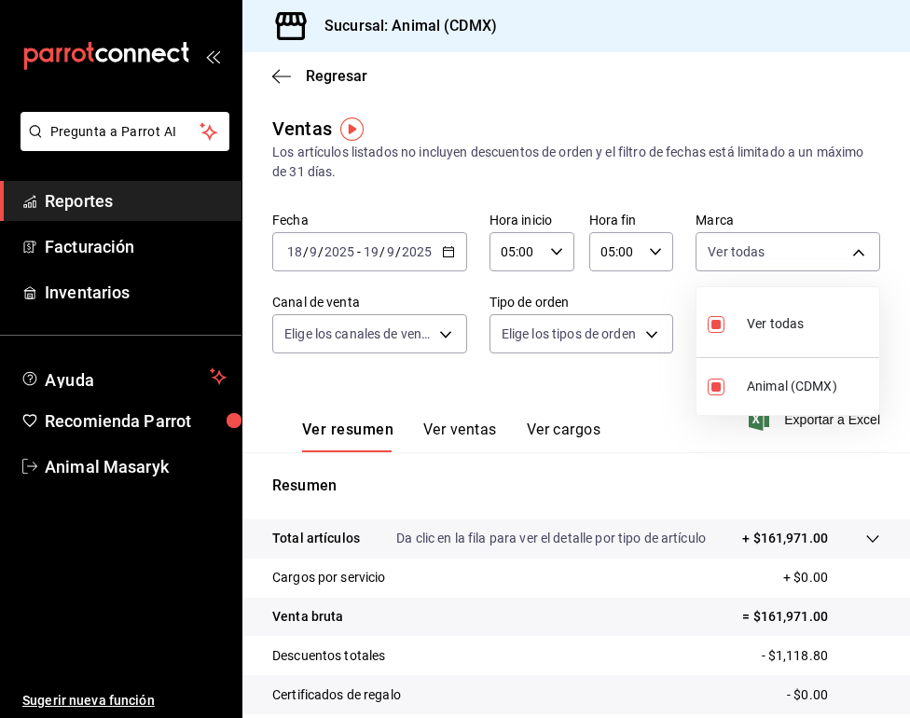
click at [440, 351] on div at bounding box center [455, 359] width 910 height 718
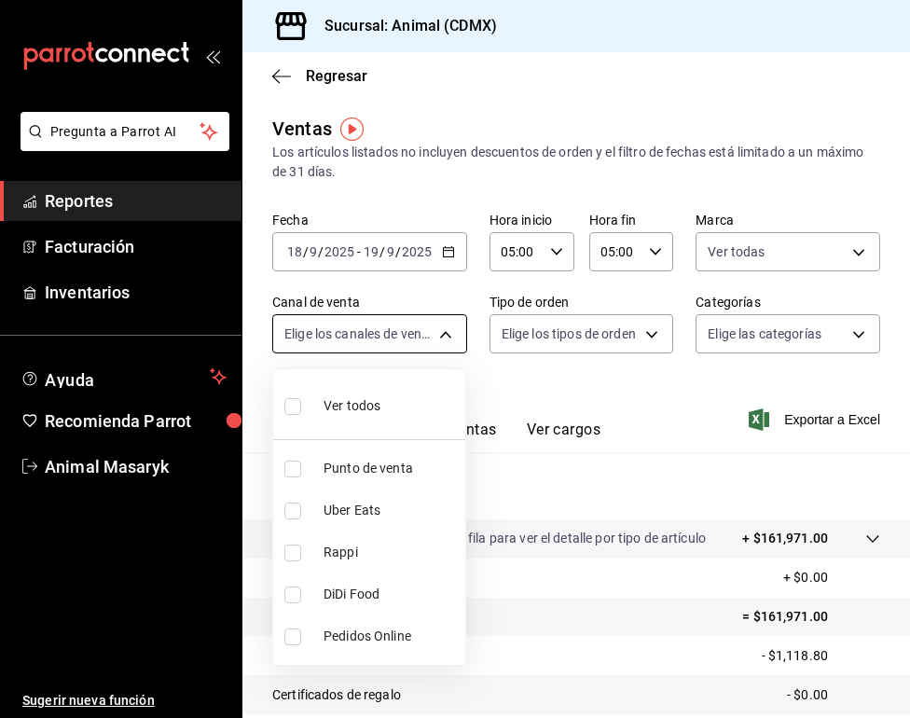
click at [440, 323] on body "Pregunta a Parrot AI Reportes Facturación Inventarios Ayuda Recomienda Parrot A…" at bounding box center [455, 359] width 910 height 718
click at [412, 418] on li "Ver todos" at bounding box center [369, 404] width 192 height 55
type input "PARROT,UBER_EATS,RAPPI,DIDI_FOOD,ONLINE"
checkbox input "true"
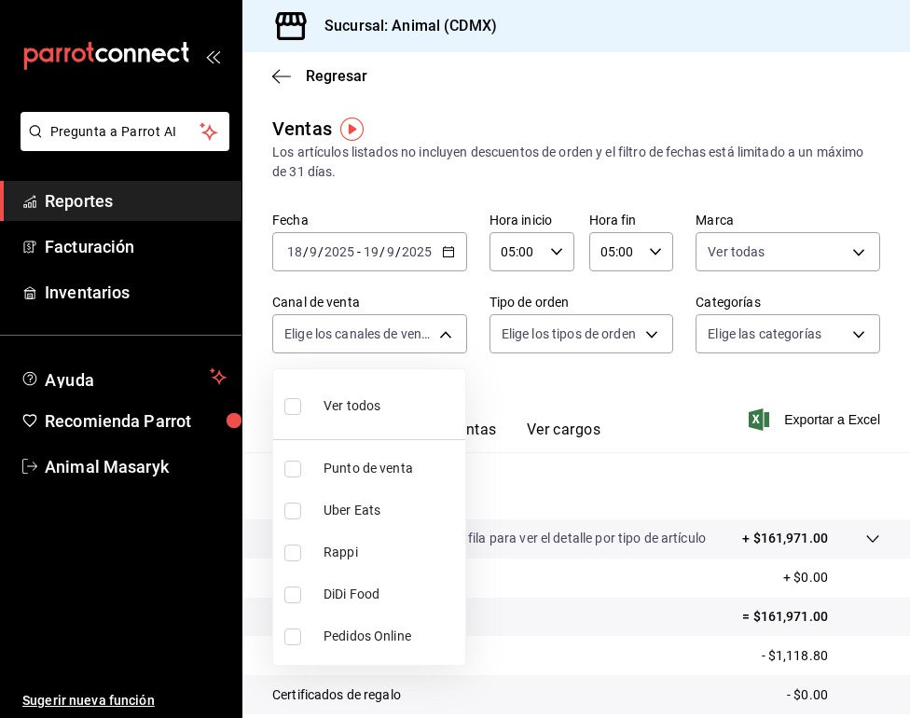
checkbox input "true"
click at [647, 340] on div at bounding box center [455, 359] width 910 height 718
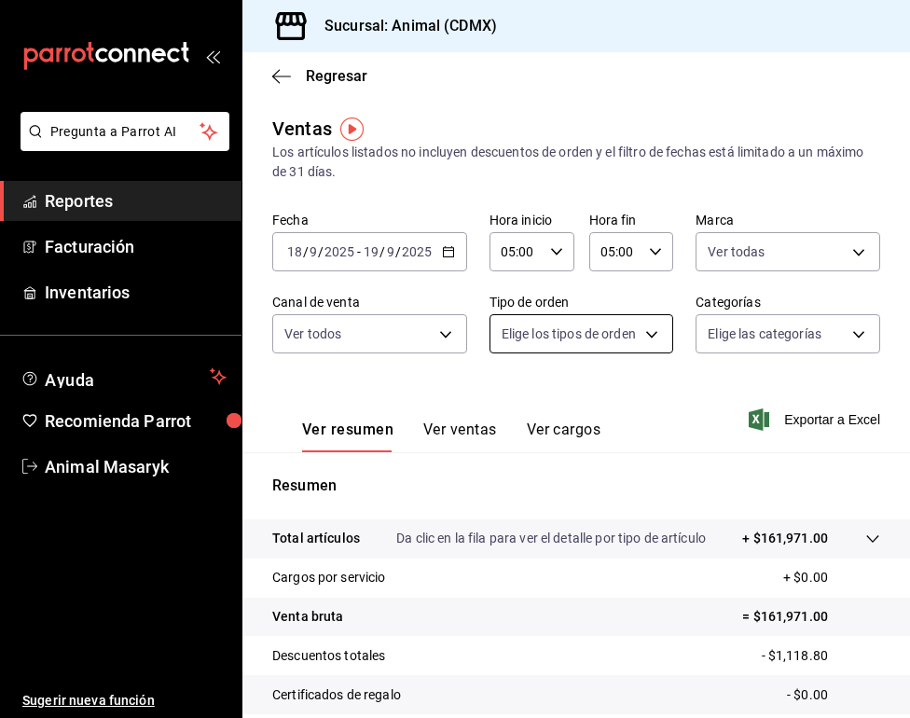
click at [651, 332] on body "Pregunta a Parrot AI Reportes Facturación Inventarios Ayuda Recomienda Parrot A…" at bounding box center [455, 359] width 910 height 718
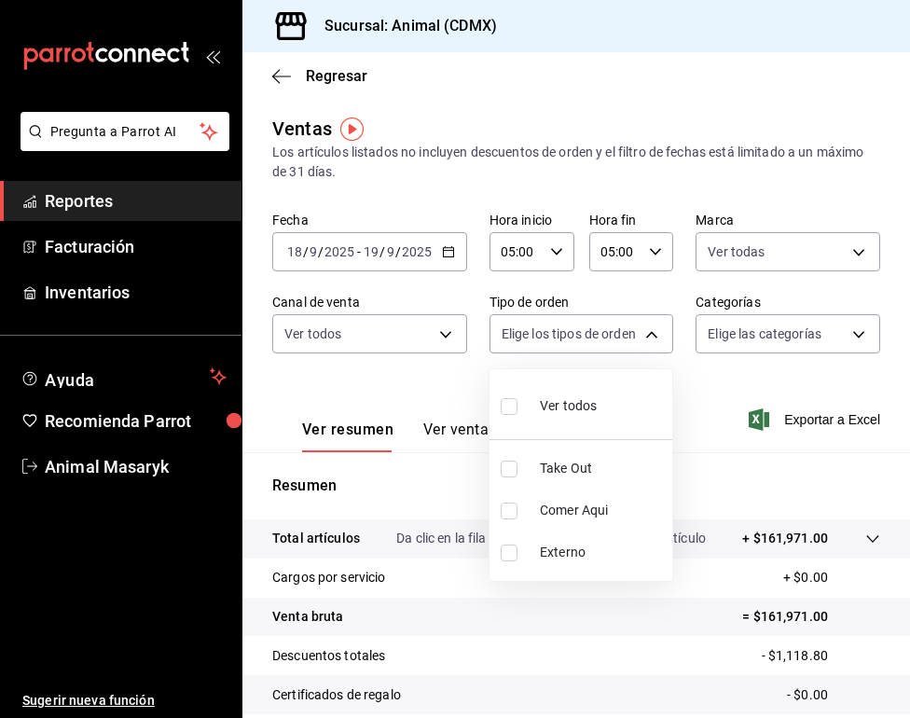
click at [567, 414] on span "Ver todos" at bounding box center [568, 406] width 57 height 20
type input "ad44a823-99d3-4372-a913-4cf57f2a9ac0,b8ee5ff1-85c8-4a81-aa51-555e6c8ba0c6,EXTER…"
checkbox input "true"
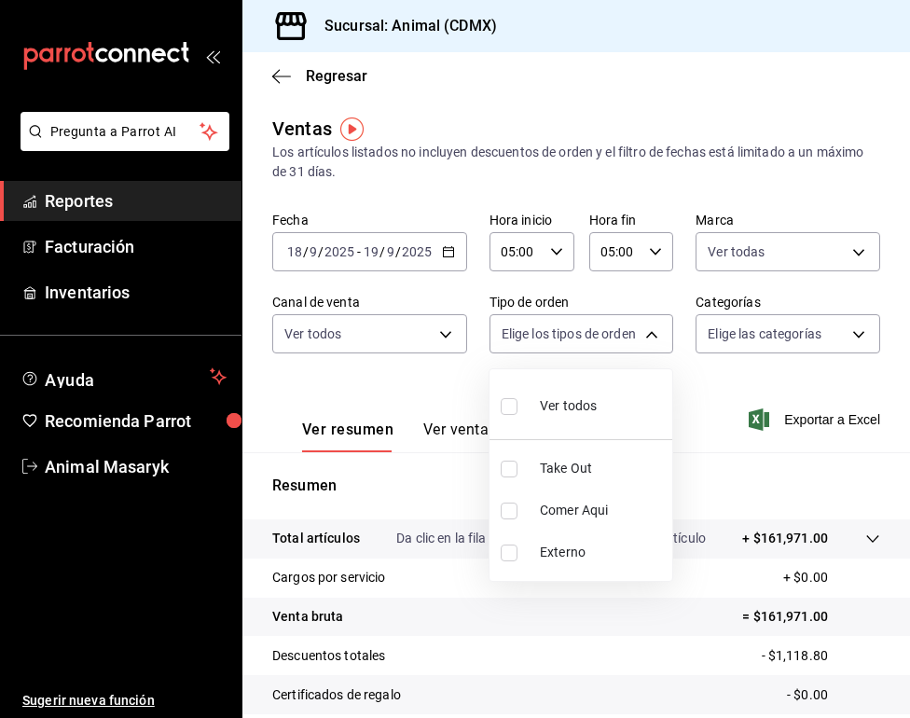
checkbox input "true"
click at [789, 329] on div at bounding box center [455, 359] width 910 height 718
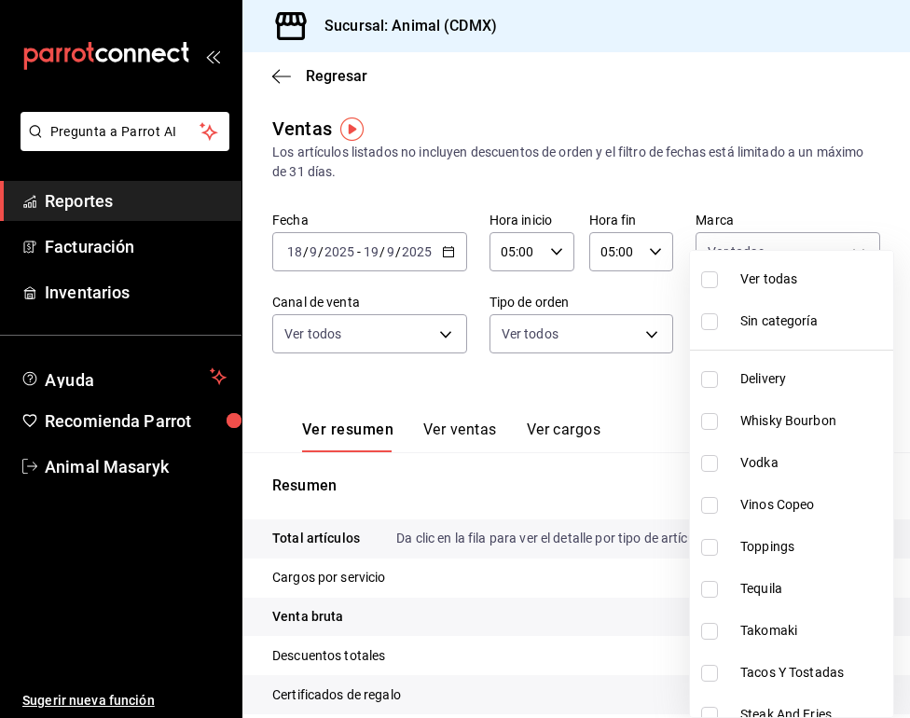
click at [836, 334] on body "Pregunta a Parrot AI Reportes Facturación Inventarios Ayuda Recomienda Parrot A…" at bounding box center [455, 359] width 910 height 718
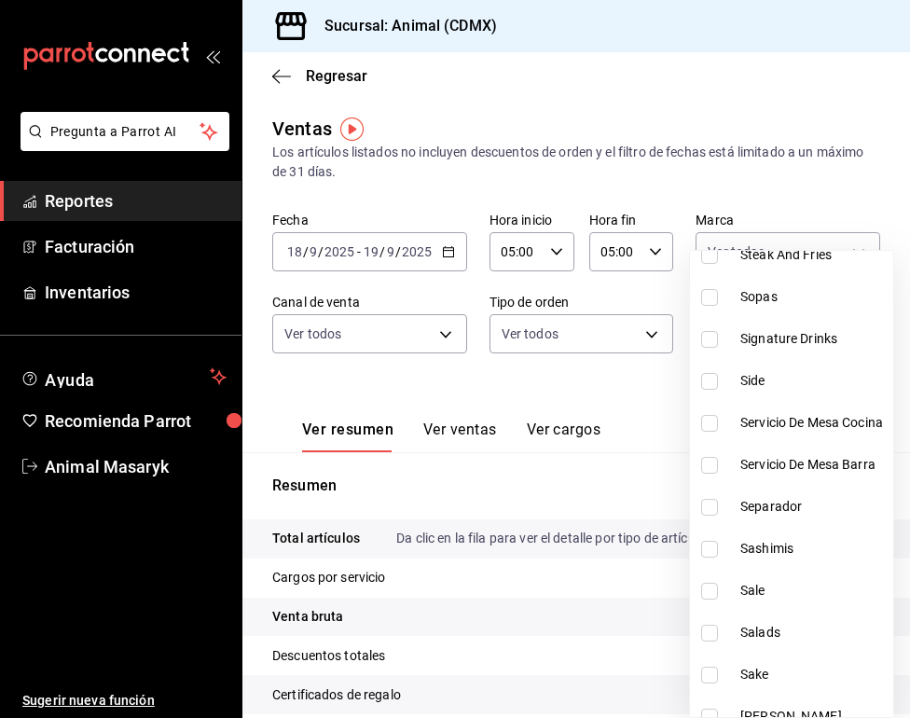
scroll to position [513, 0]
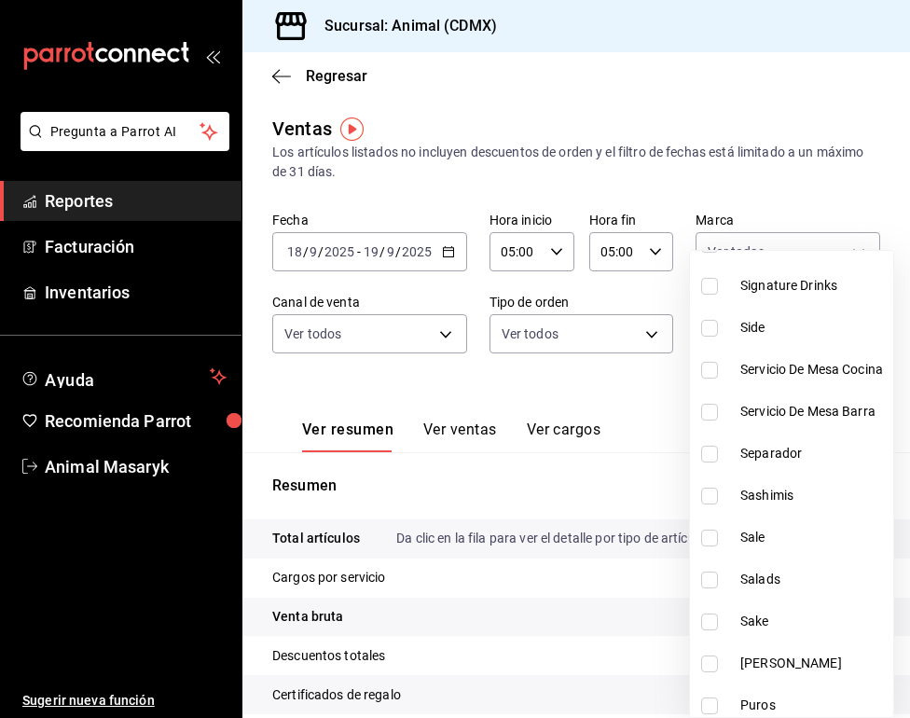
click at [800, 285] on span "Signature Drinks" at bounding box center [812, 286] width 145 height 20
type input "5c100383-0995-4928-ac5d-10ee9c0e08e5"
checkbox input "true"
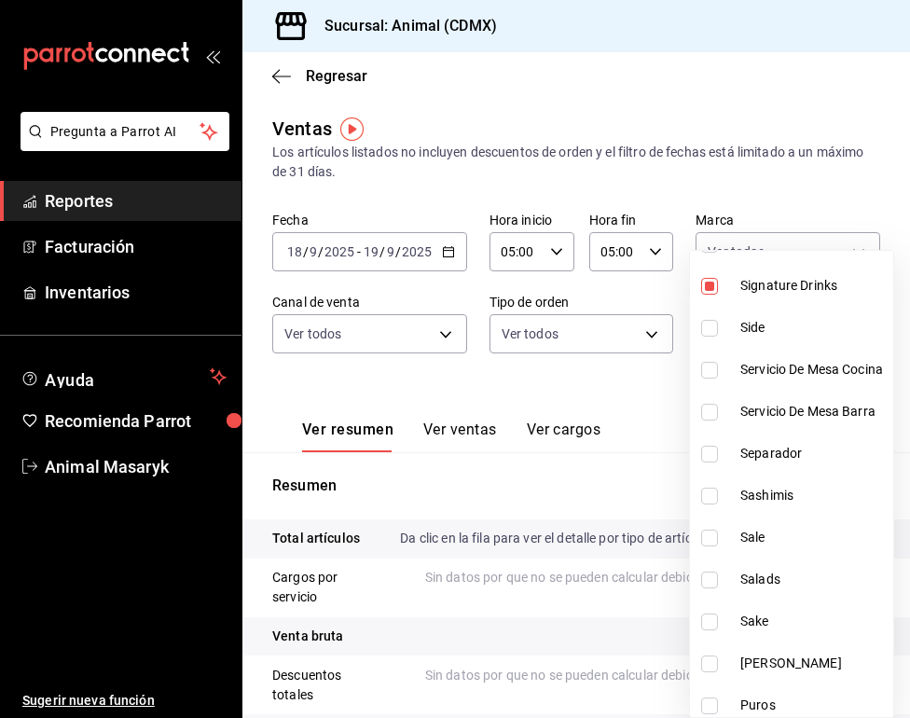
click at [620, 399] on div at bounding box center [455, 359] width 910 height 718
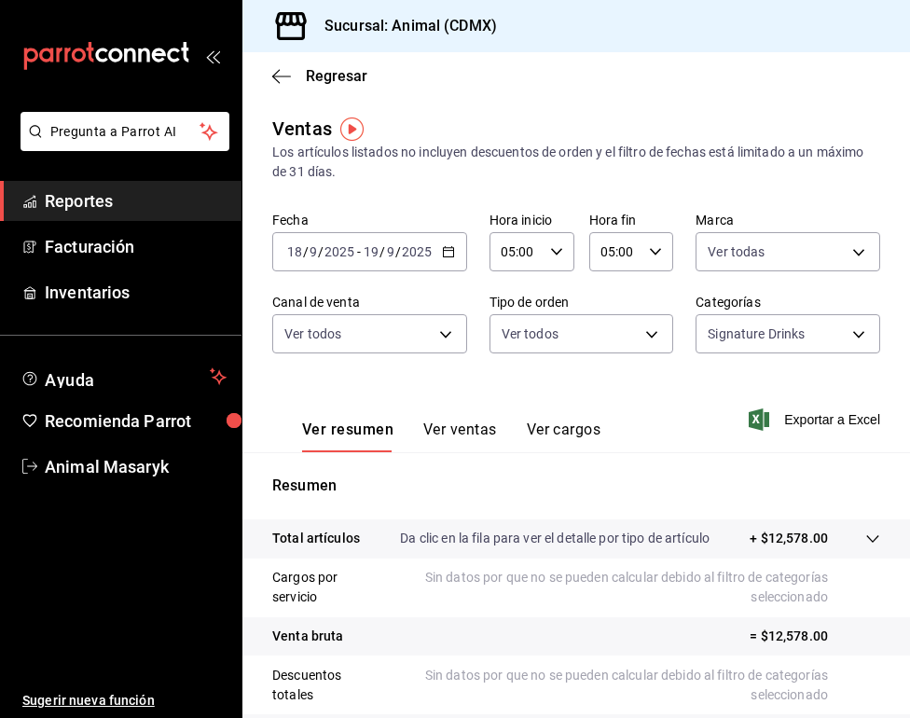
click at [449, 420] on button "Ver ventas" at bounding box center [460, 436] width 74 height 32
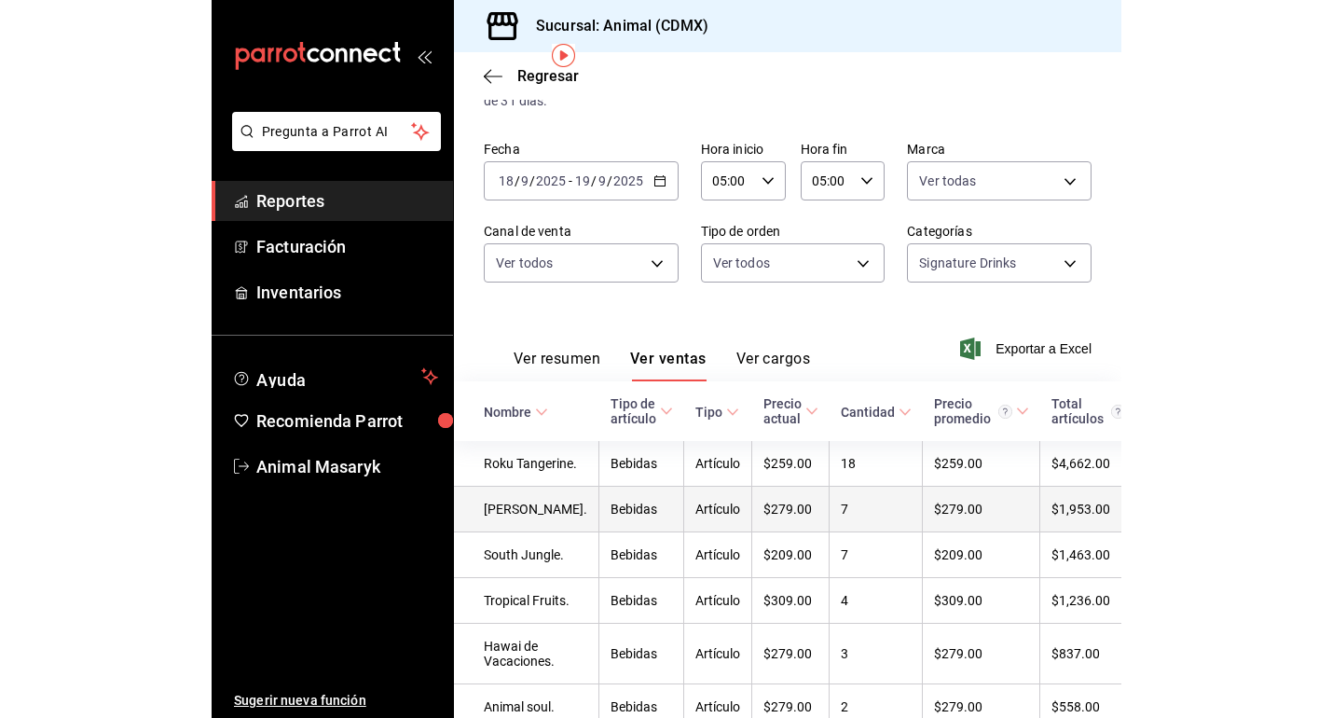
scroll to position [86, 0]
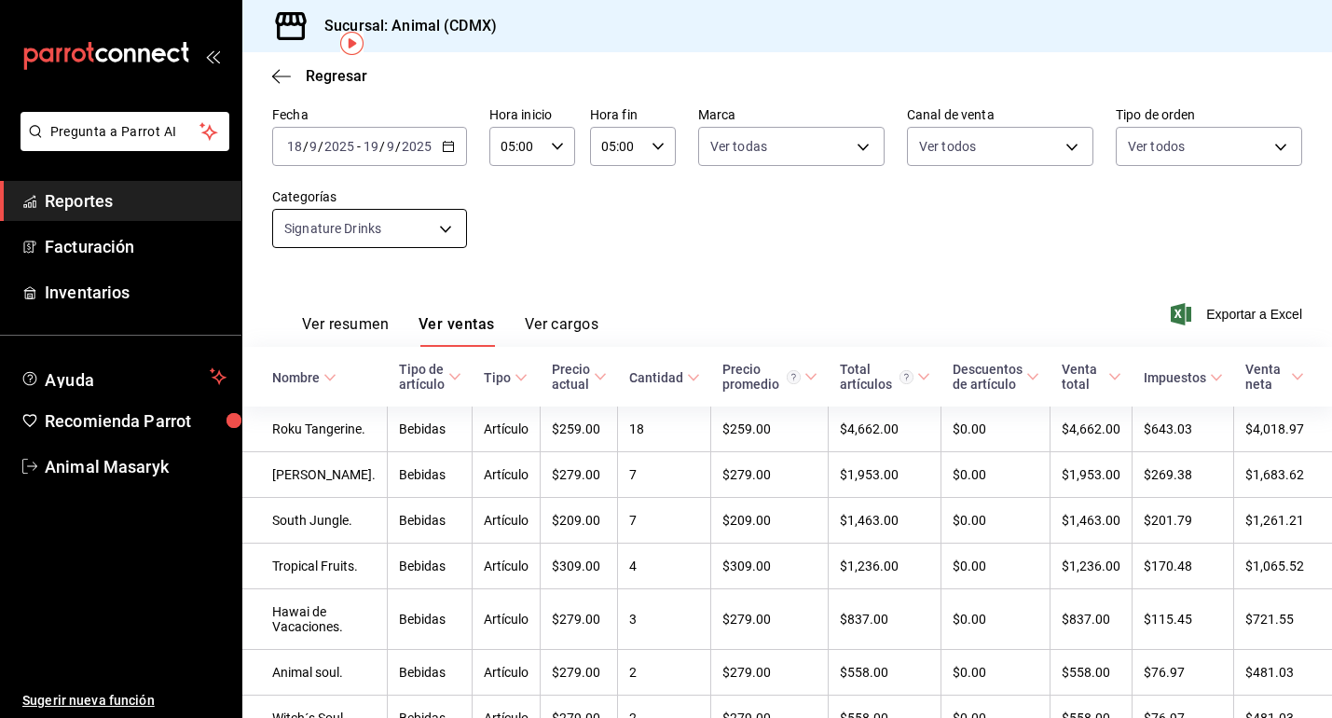
click at [451, 228] on body "Pregunta a Parrot AI Reportes Facturación Inventarios Ayuda Recomienda Parrot A…" at bounding box center [666, 359] width 1332 height 718
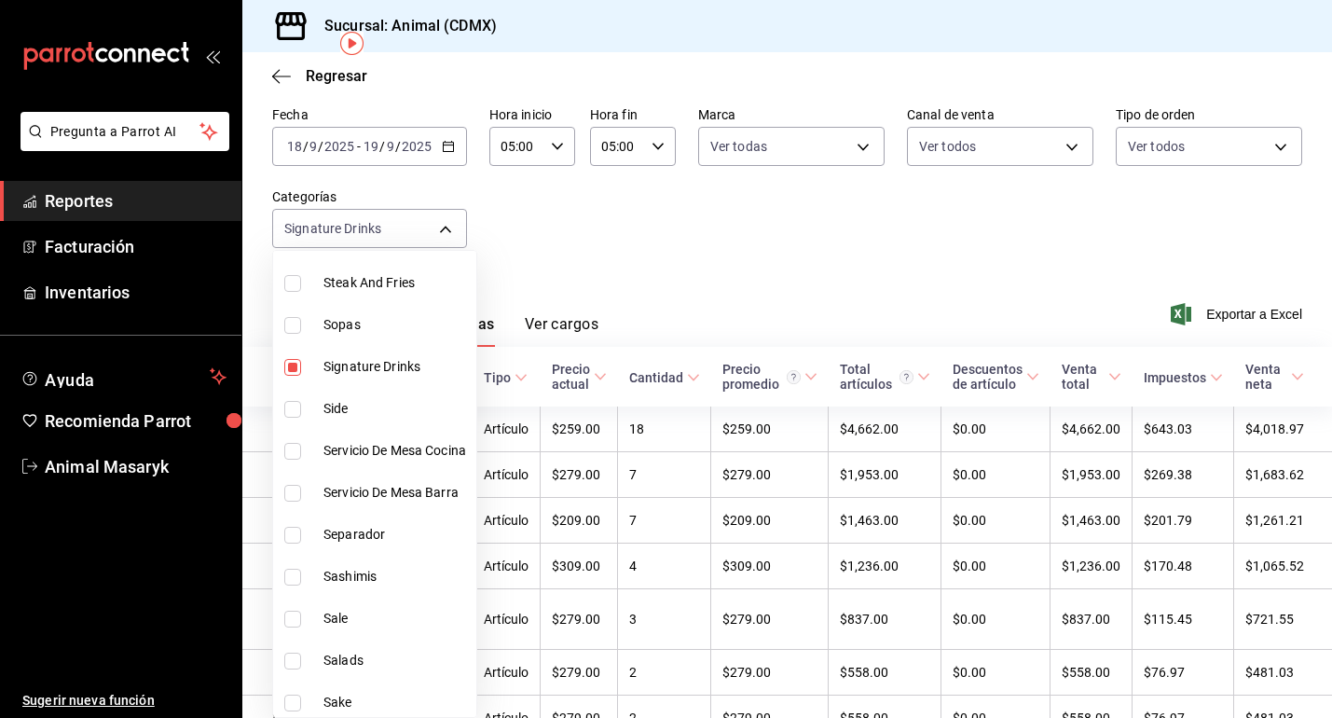
scroll to position [328, 0]
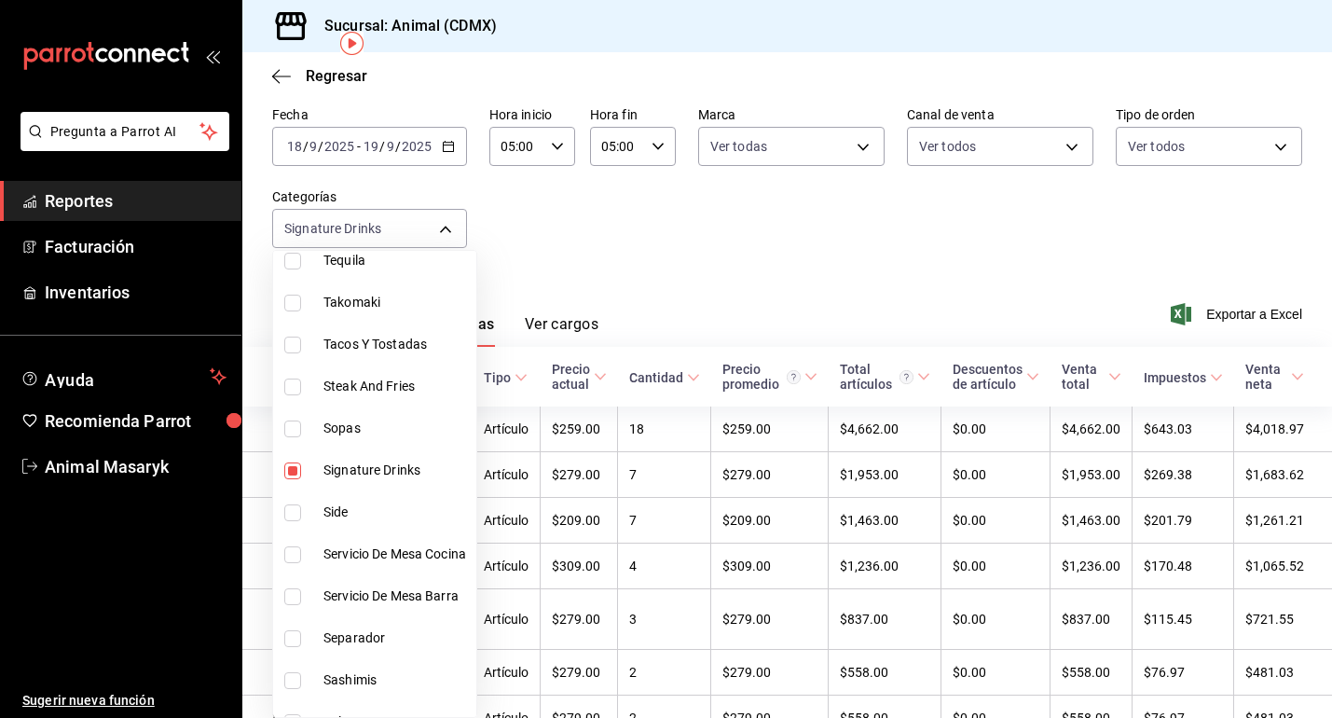
click at [378, 472] on span "Signature Drinks" at bounding box center [395, 470] width 145 height 20
checkbox input "false"
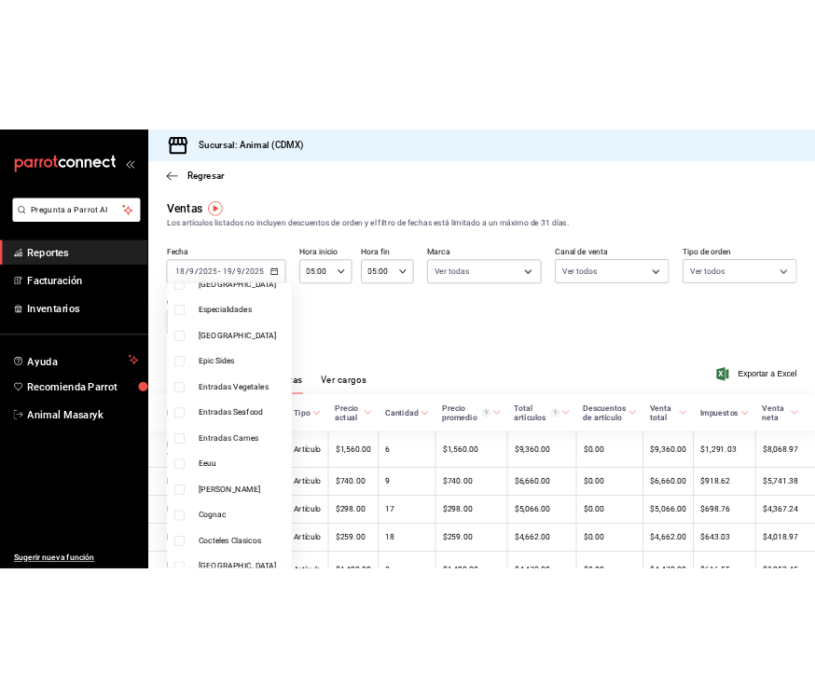
scroll to position [1514, 0]
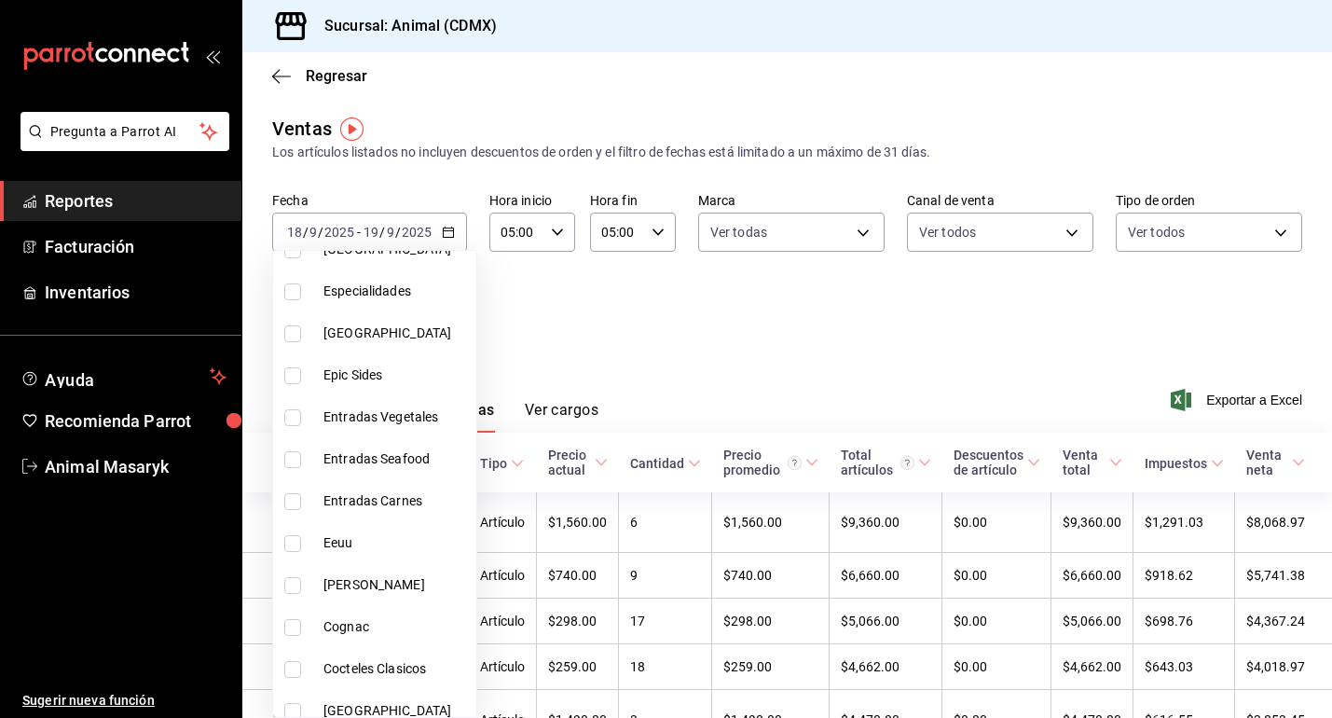
click at [379, 286] on span "Especialidades" at bounding box center [395, 291] width 145 height 20
type input "1ac977fc-47c8-437b-8fac-a26059352bad"
checkbox input "true"
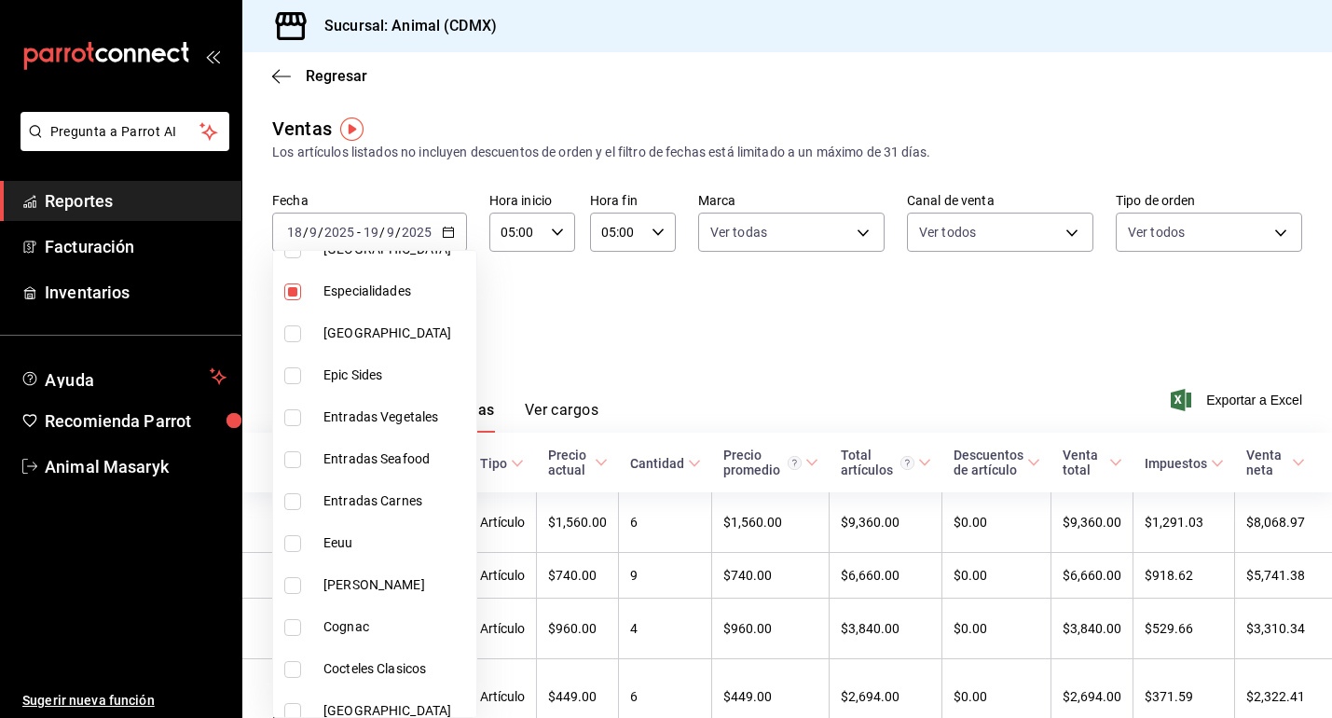
click at [717, 315] on div at bounding box center [666, 359] width 1332 height 718
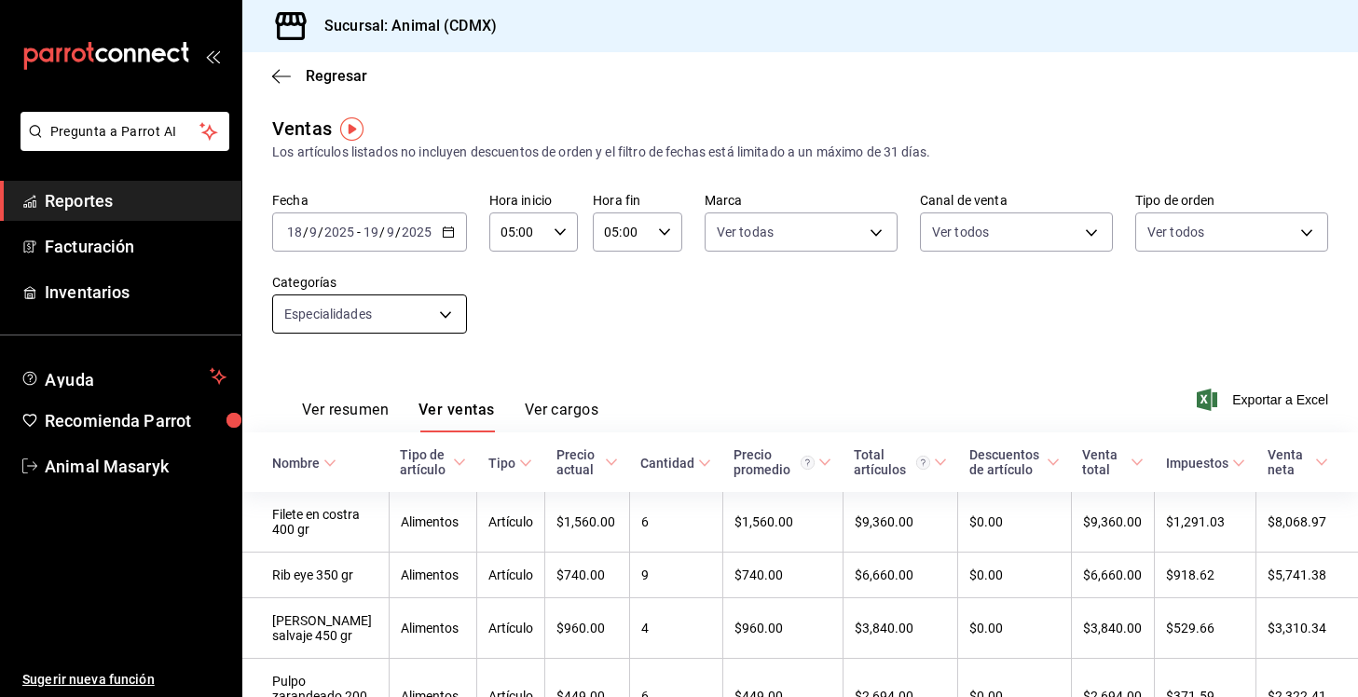
click at [431, 316] on body "Pregunta a Parrot AI Reportes Facturación Inventarios Ayuda Recomienda Parrot A…" at bounding box center [679, 348] width 1358 height 697
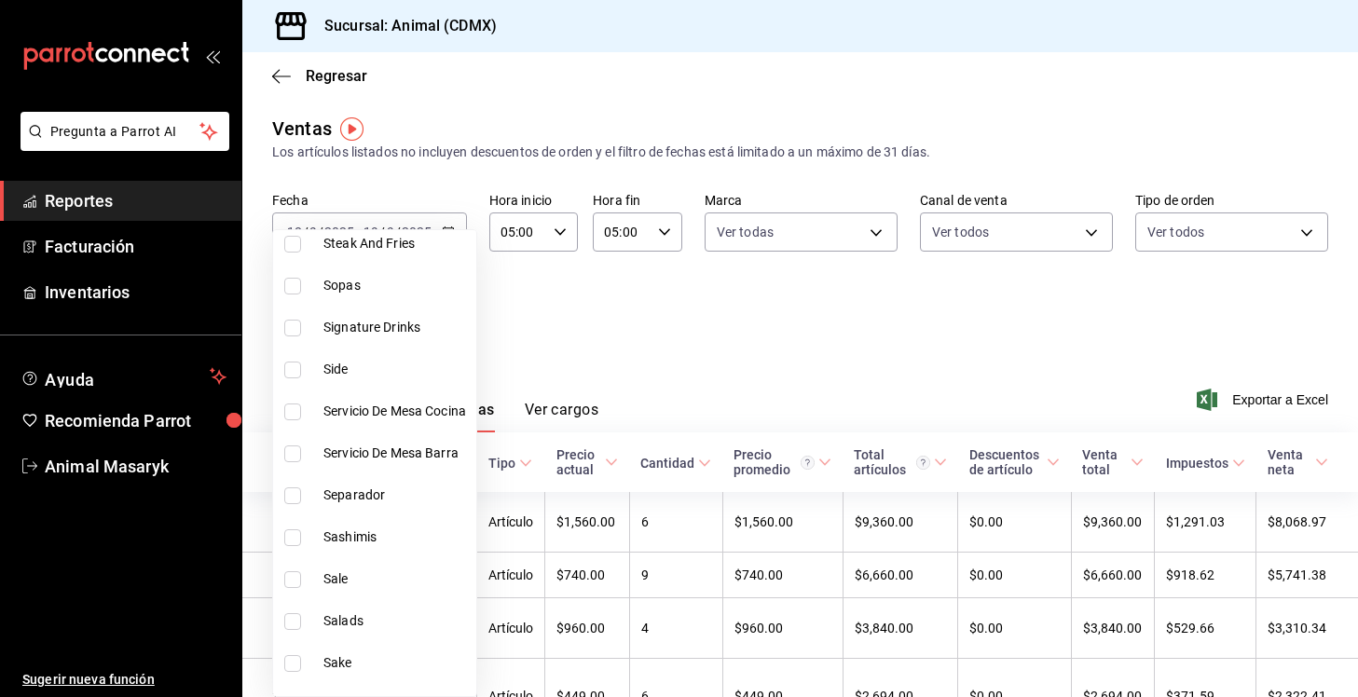
click at [374, 321] on span "Signature Drinks" at bounding box center [395, 328] width 145 height 20
type input "1ac977fc-47c8-437b-8fac-a26059352bad,5c100383-0995-4928-ac5d-10ee9c0e08e5"
checkbox input "true"
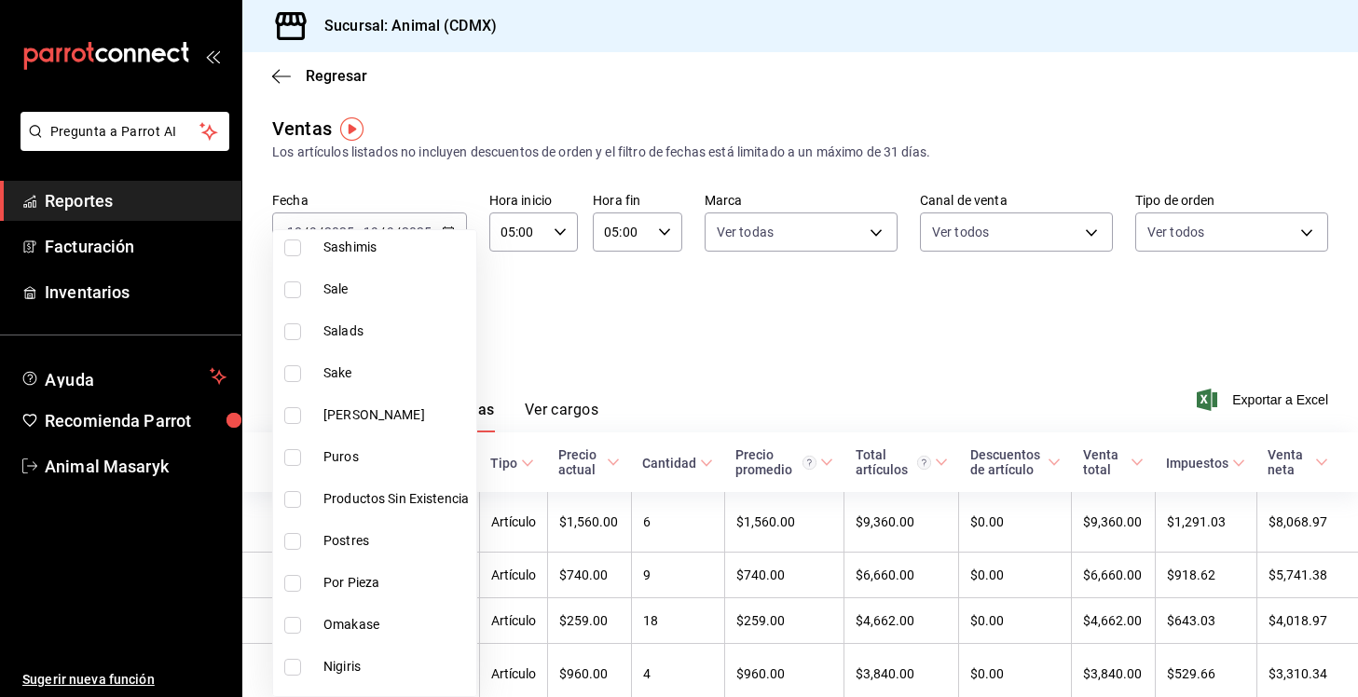
scroll to position [743, 0]
click at [731, 305] on div at bounding box center [679, 348] width 1358 height 697
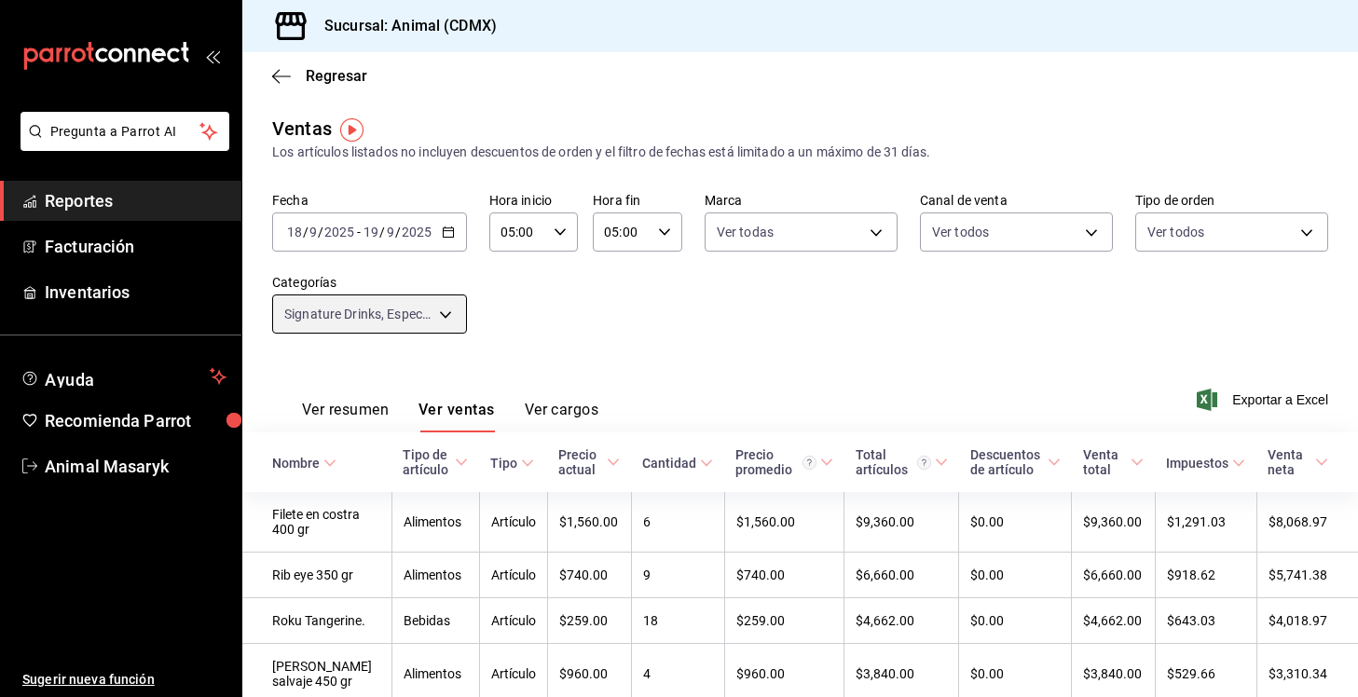
scroll to position [0, 0]
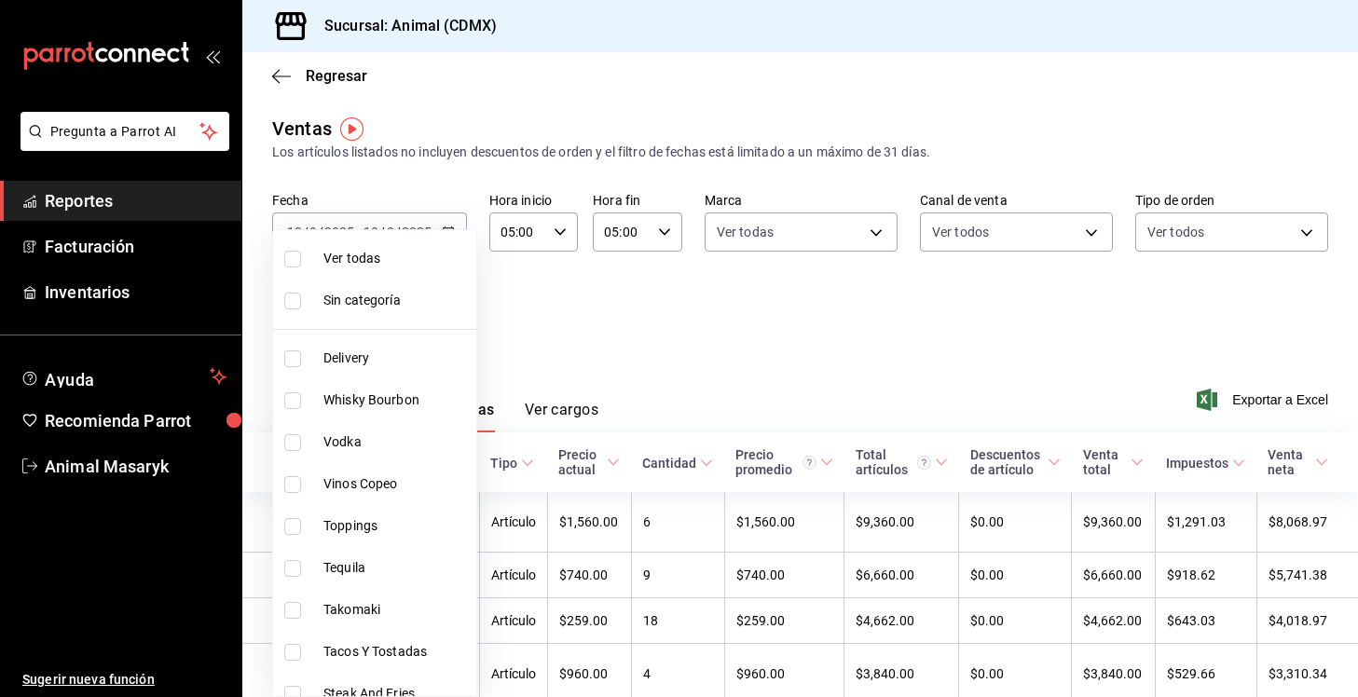
click at [442, 319] on body "Pregunta a Parrot AI Reportes Facturación Inventarios Ayuda Recomienda Parrot A…" at bounding box center [679, 348] width 1358 height 697
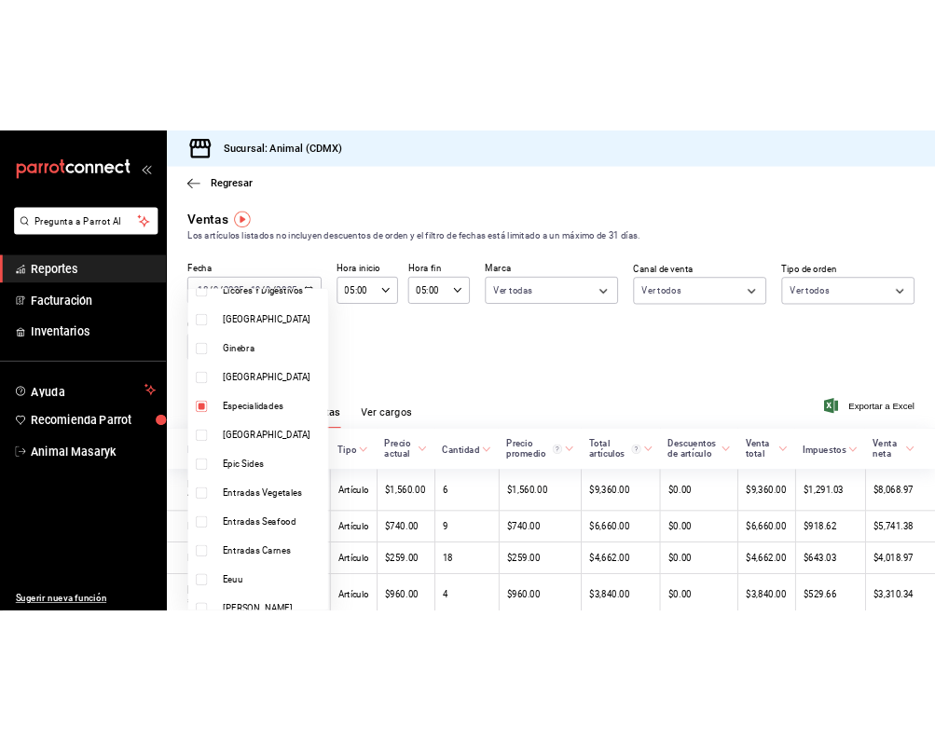
scroll to position [1152, 0]
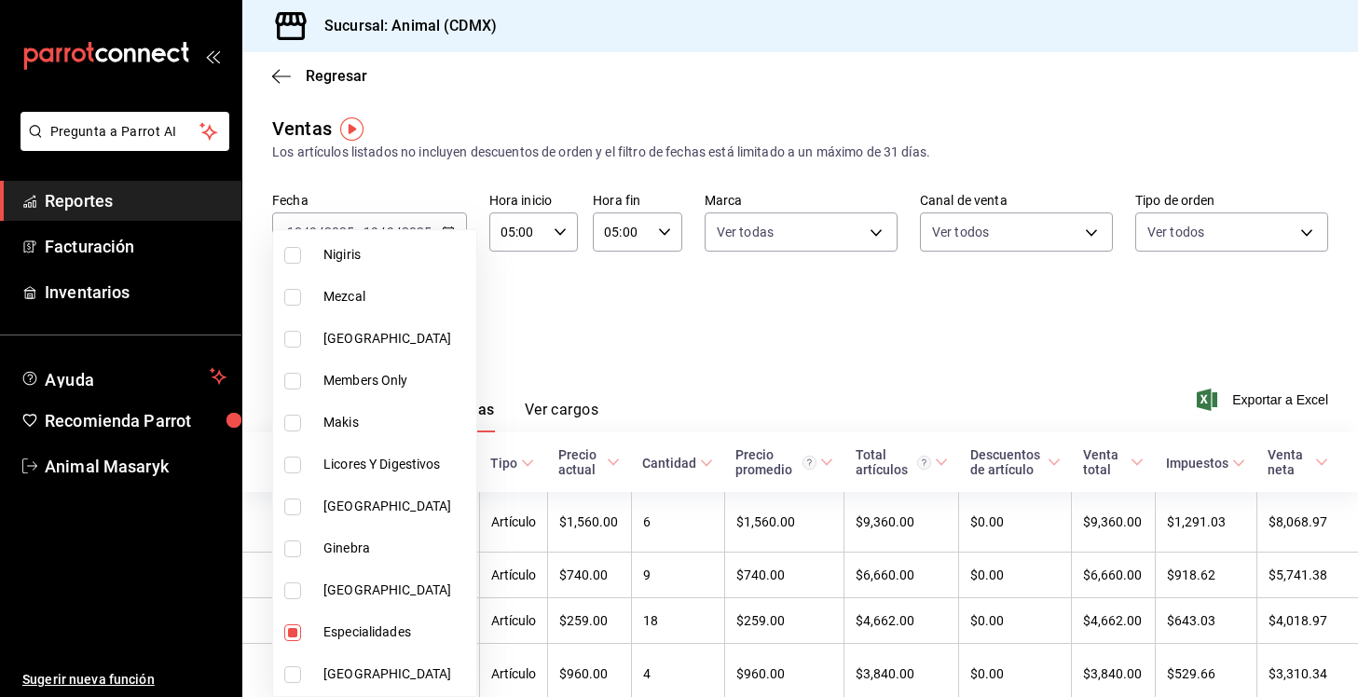
click at [375, 634] on span "Especialidades" at bounding box center [395, 633] width 145 height 20
type input "5c100383-0995-4928-ac5d-10ee9c0e08e5"
checkbox input "false"
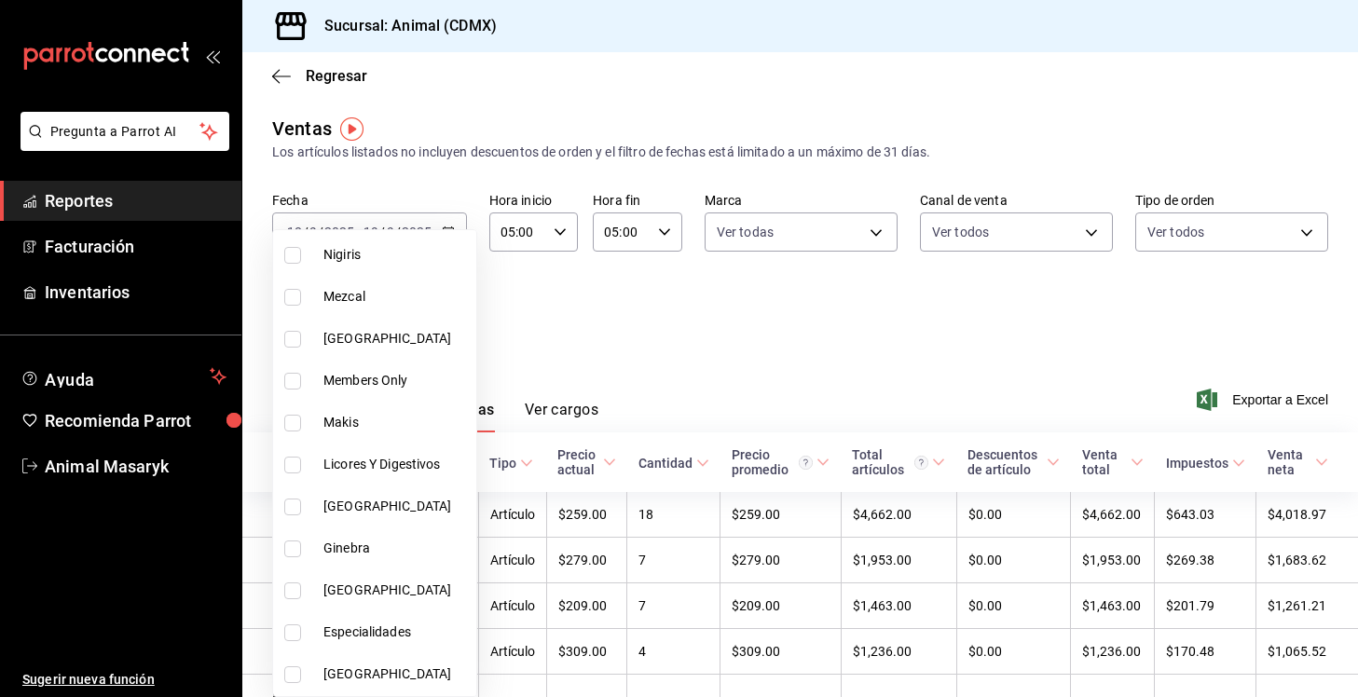
click at [678, 308] on div at bounding box center [679, 348] width 1358 height 697
